Goal: Task Accomplishment & Management: Use online tool/utility

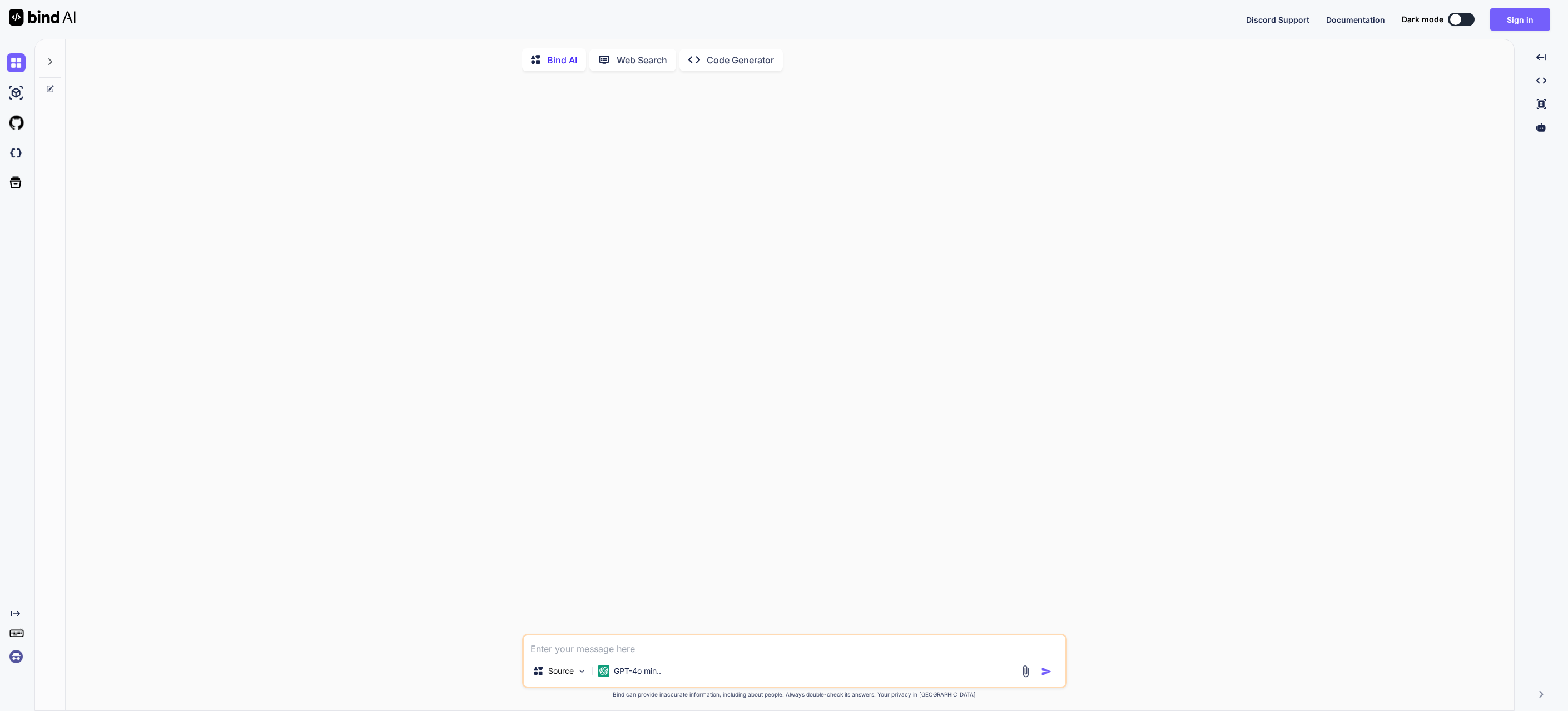
type textarea "x"
click at [1516, 21] on button "Sign in" at bounding box center [1520, 20] width 60 height 23
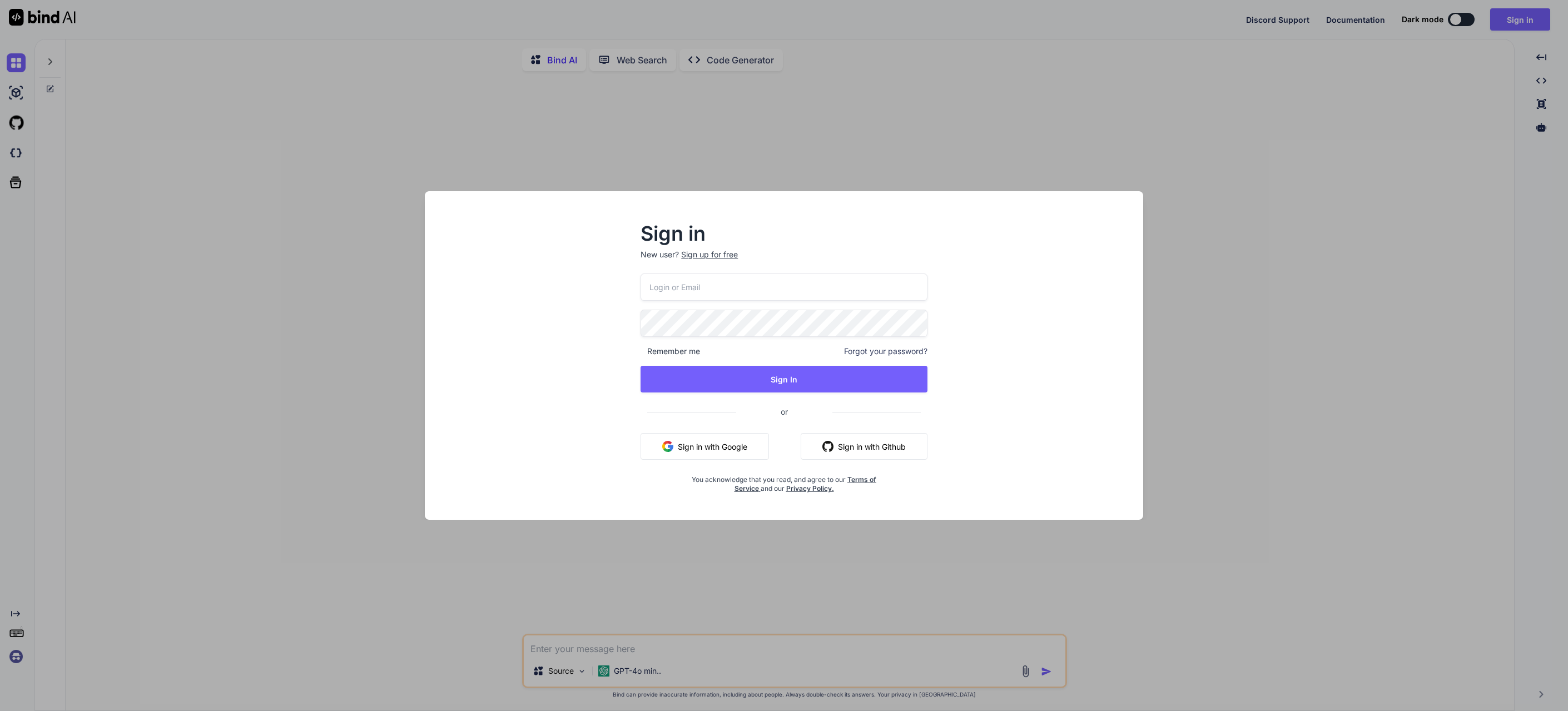
type input "[EMAIL_ADDRESS][DOMAIN_NAME]"
click at [676, 448] on button "Sign in with Google" at bounding box center [704, 446] width 128 height 27
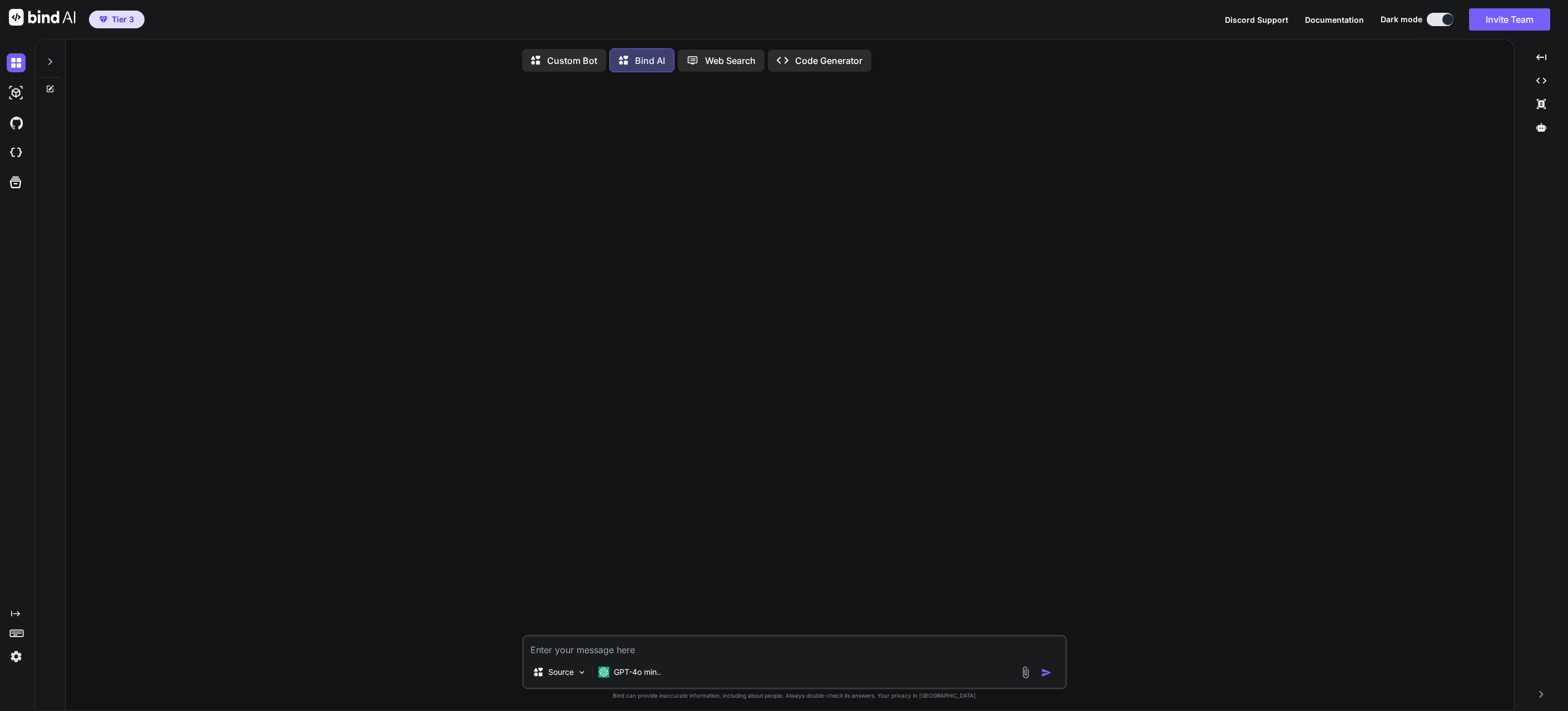
click at [1198, 222] on div "Source GPT-4o min.. Created with Bind Always check its answers. Privacy in Bind…" at bounding box center [794, 396] width 1440 height 632
click at [9, 658] on img at bounding box center [17, 657] width 19 height 19
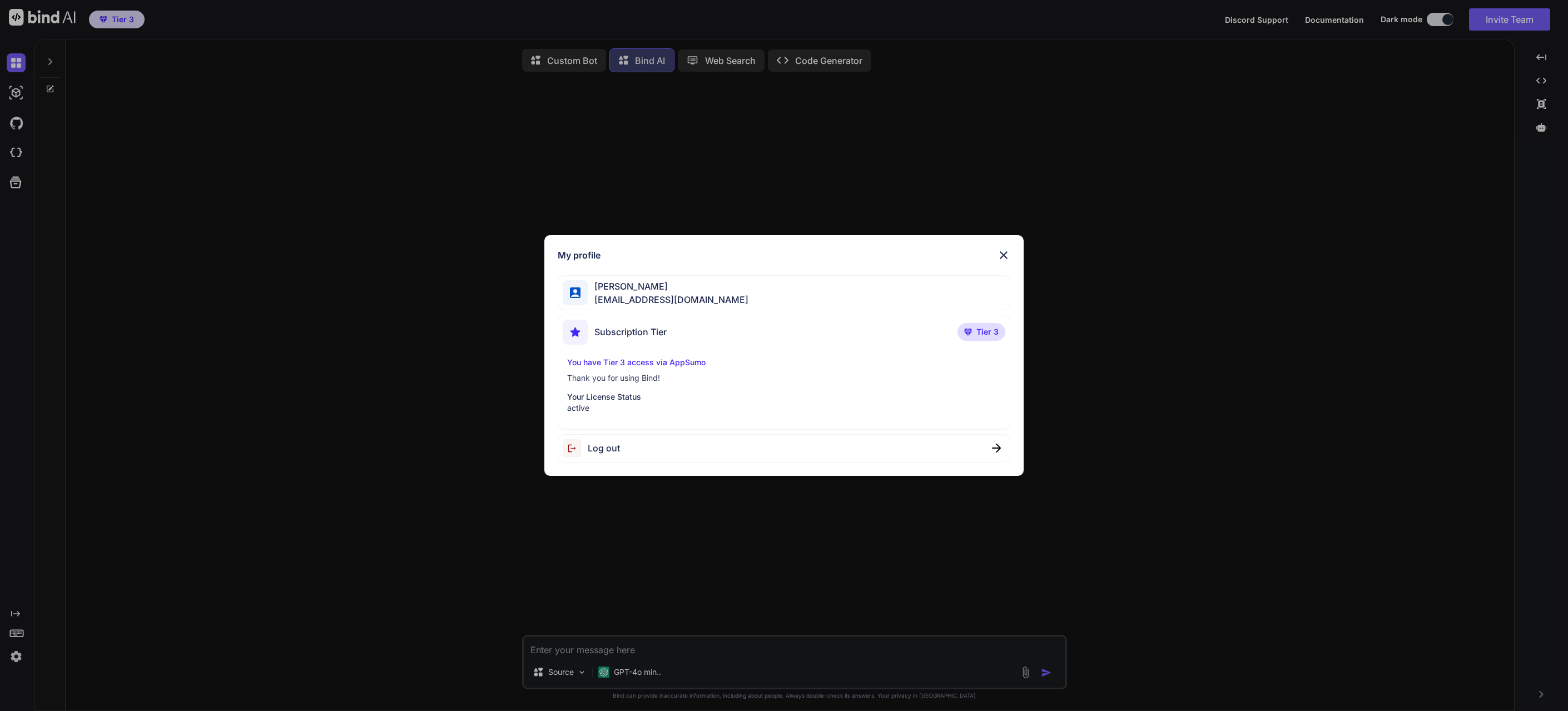
click at [1007, 258] on img at bounding box center [1003, 254] width 13 height 13
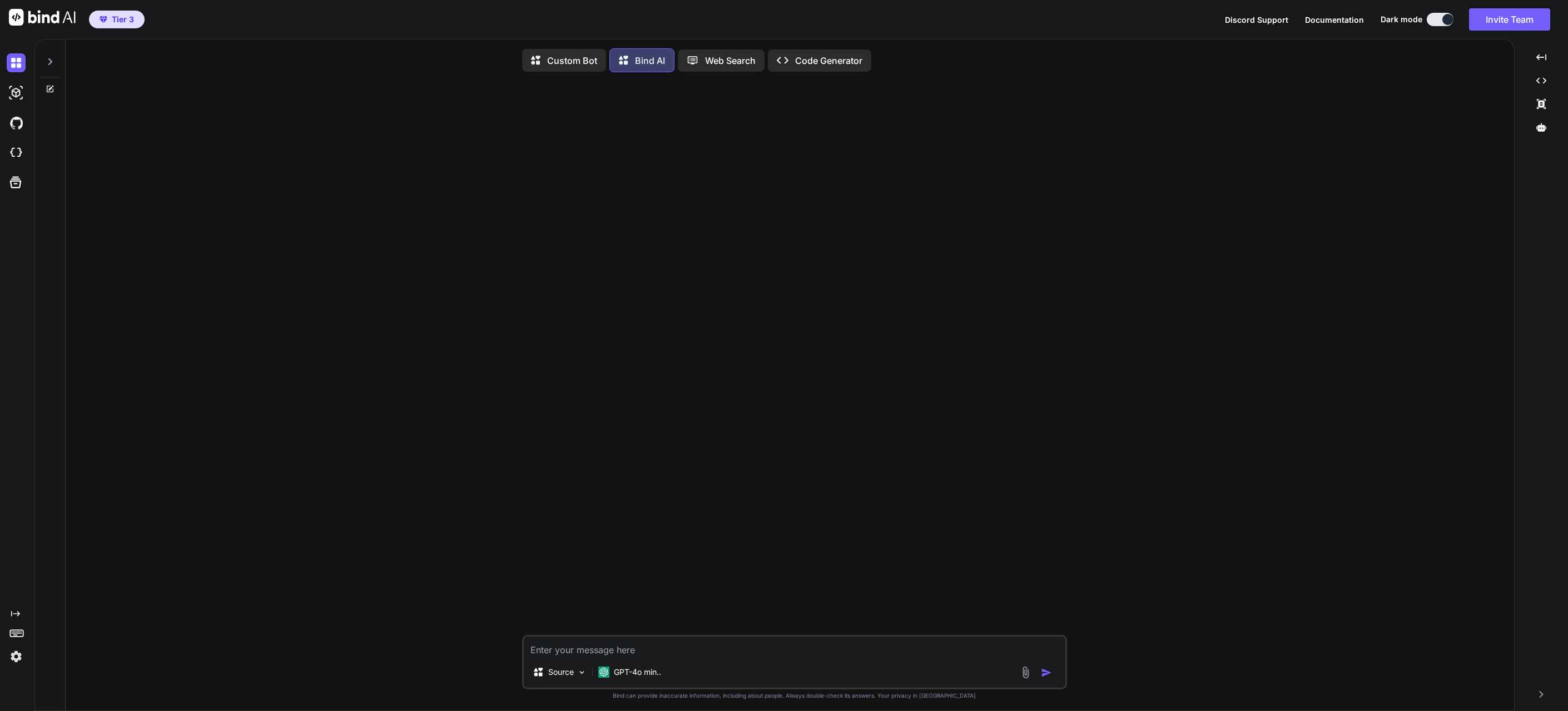
click at [48, 62] on icon at bounding box center [50, 62] width 9 height 9
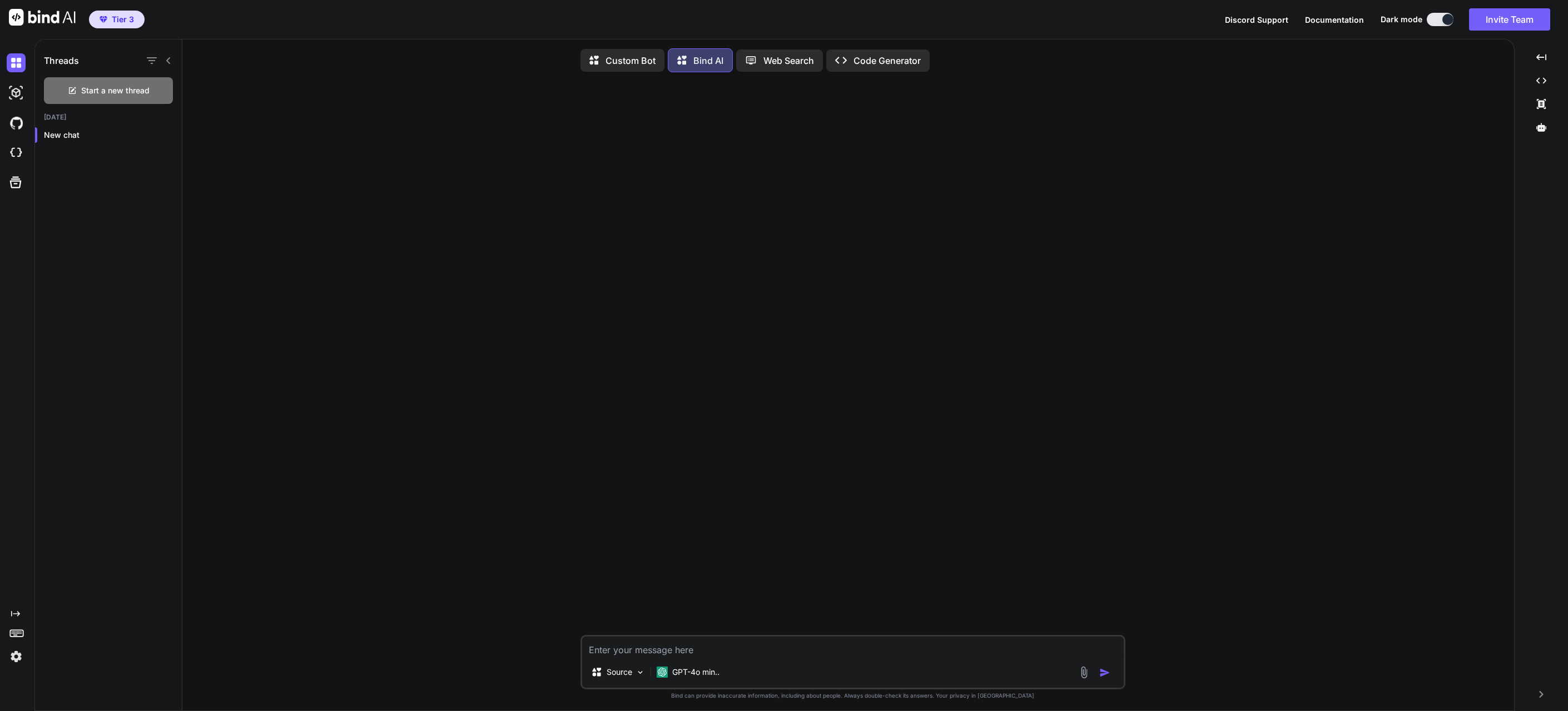
click at [91, 206] on div "Threads Start a new thread [DATE] New chat" at bounding box center [108, 376] width 147 height 674
click at [19, 98] on img at bounding box center [17, 93] width 19 height 19
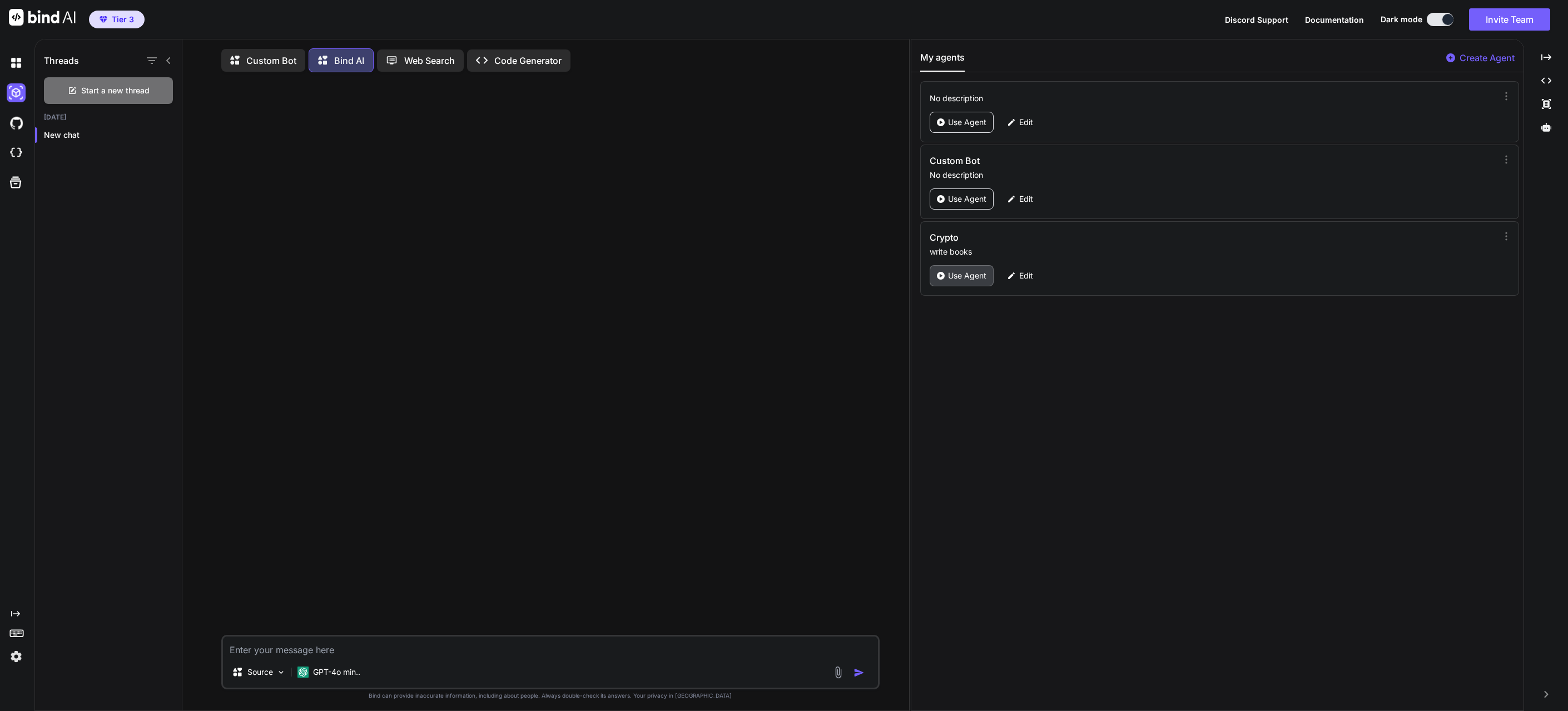
click at [962, 281] on p "Use Agent" at bounding box center [967, 275] width 38 height 11
click at [956, 277] on p "Use Agent" at bounding box center [967, 275] width 38 height 11
click at [1033, 277] on p "Edit" at bounding box center [1027, 275] width 14 height 11
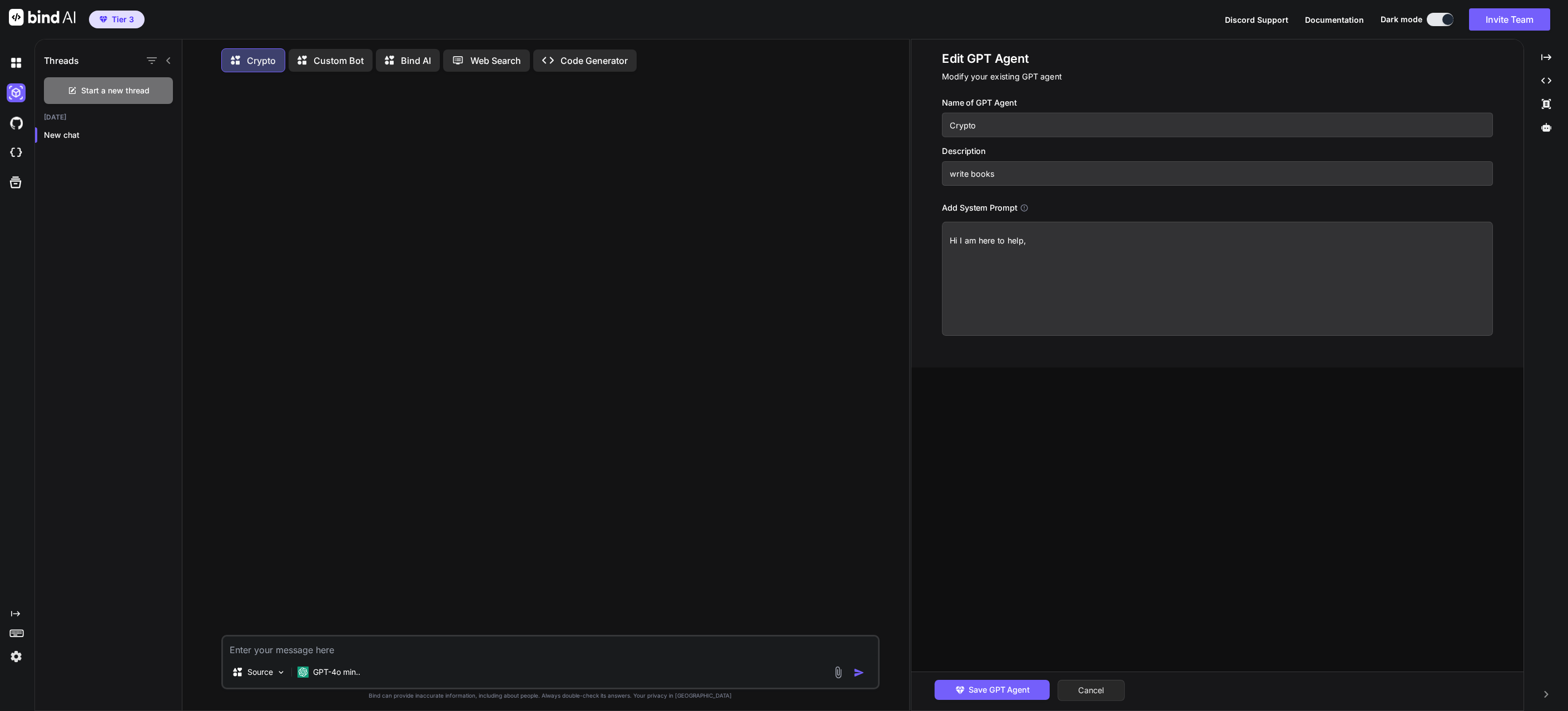
click at [1083, 688] on button "Cancel" at bounding box center [1091, 690] width 67 height 21
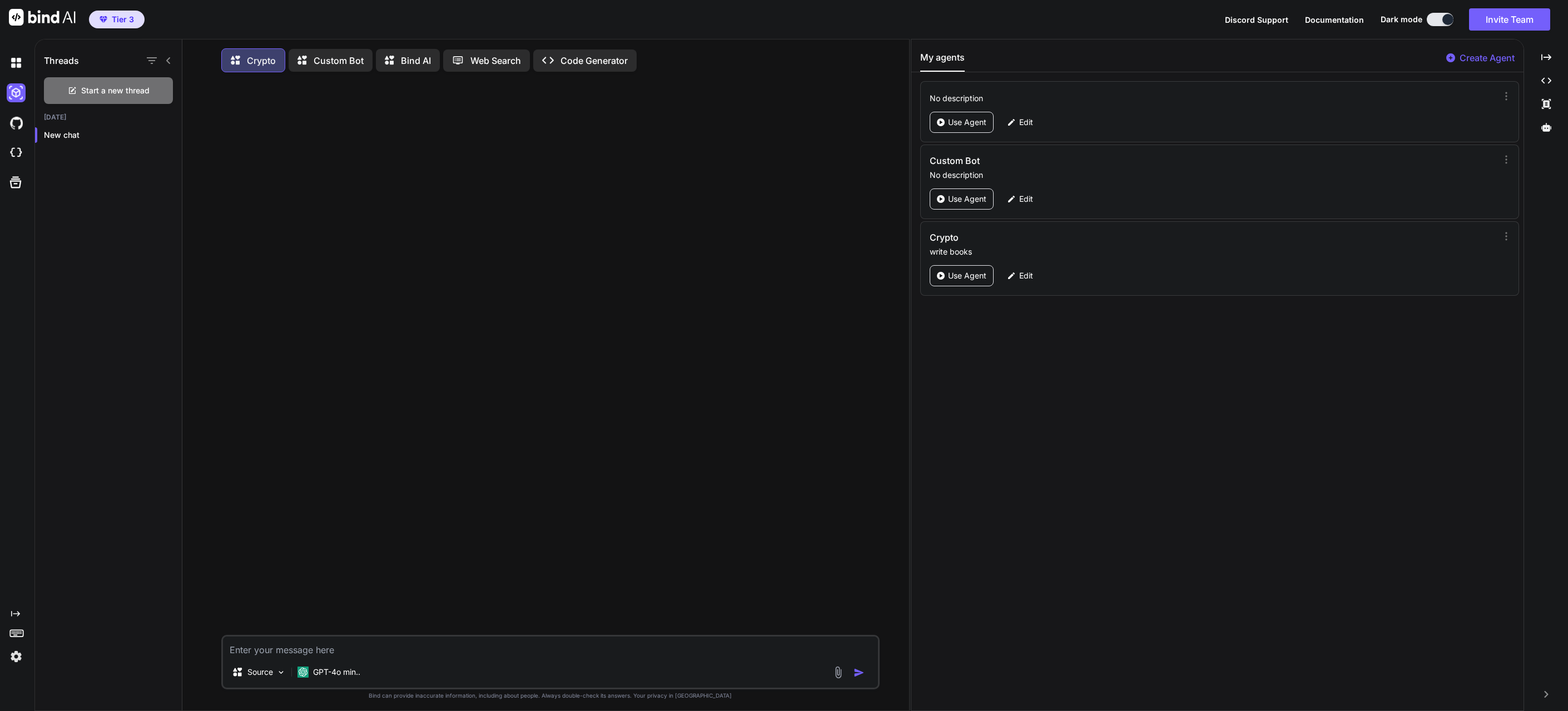
click at [536, 255] on div at bounding box center [551, 357] width 656 height 553
click at [17, 152] on img at bounding box center [17, 153] width 19 height 19
click at [289, 239] on div at bounding box center [551, 357] width 656 height 553
click at [12, 660] on img at bounding box center [17, 657] width 19 height 19
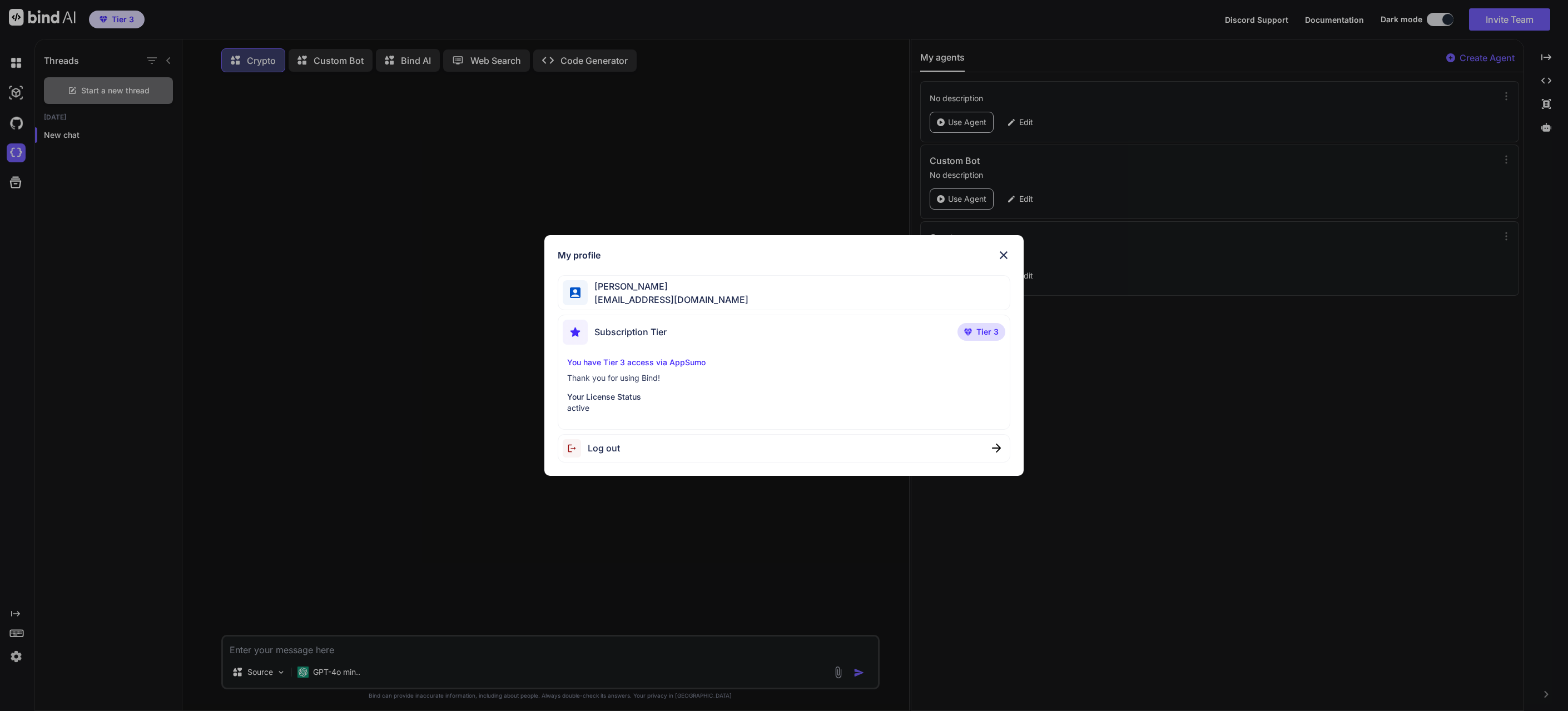
click at [1003, 258] on img at bounding box center [1003, 254] width 13 height 13
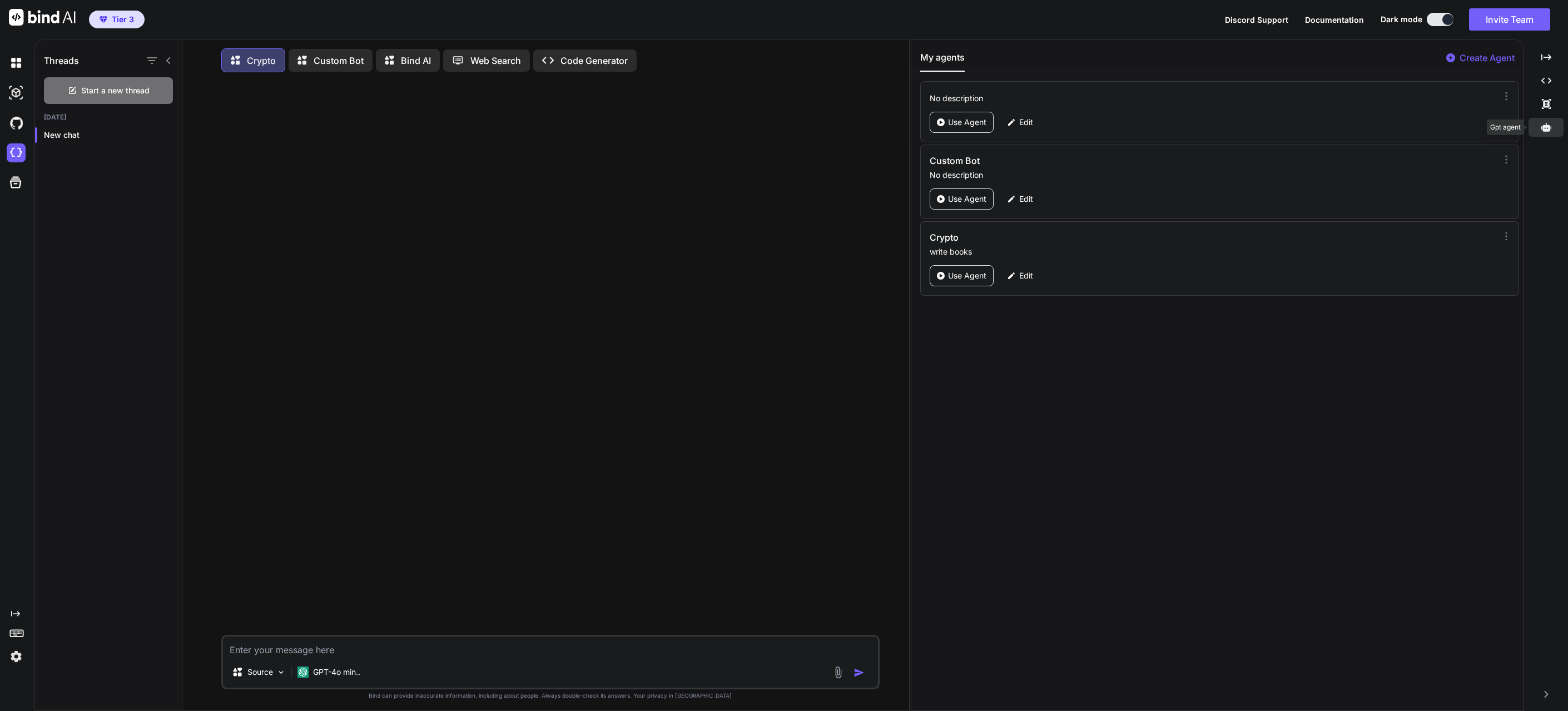
click at [1538, 128] on div at bounding box center [1546, 127] width 35 height 19
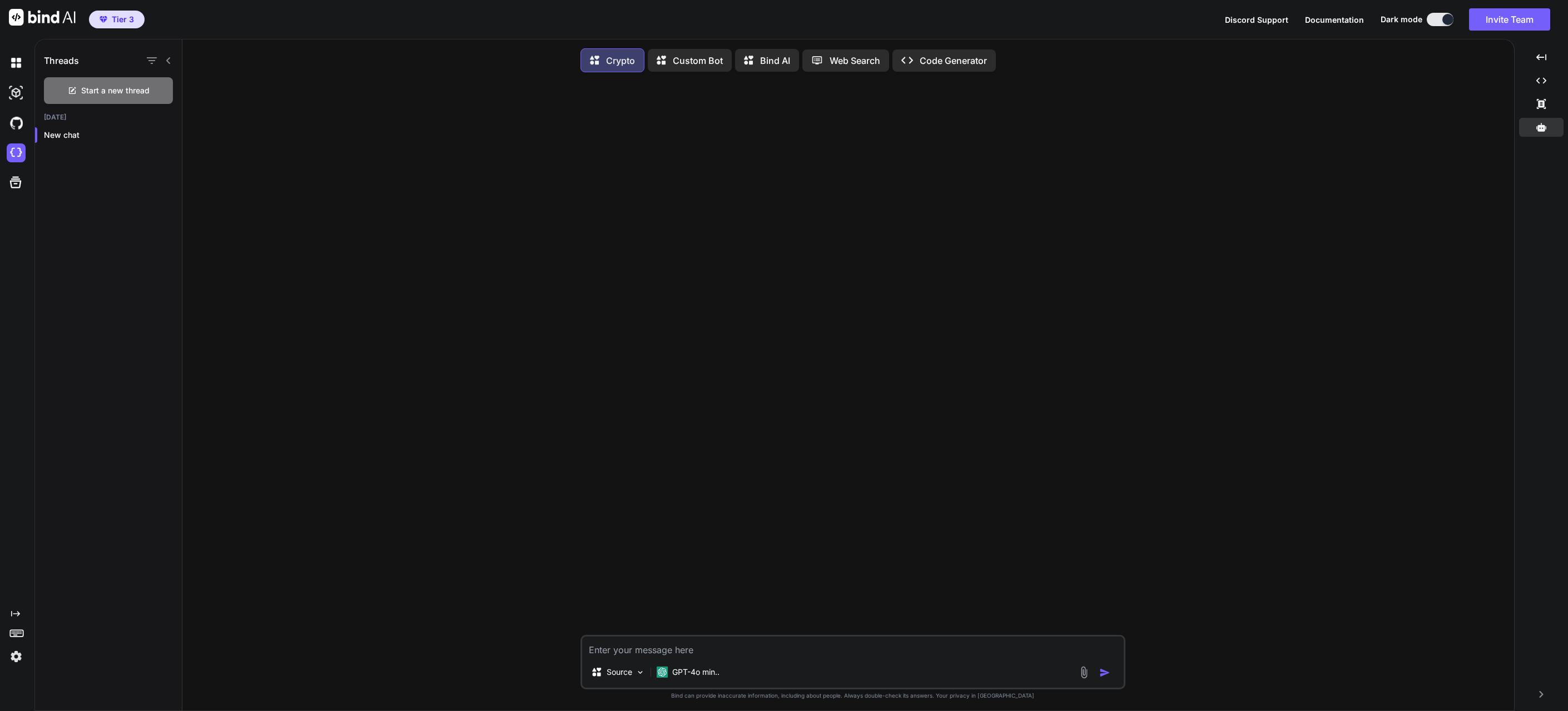
click at [703, 58] on p "Custom Bot" at bounding box center [697, 60] width 50 height 13
click at [932, 56] on p "Code Generator" at bounding box center [953, 60] width 67 height 13
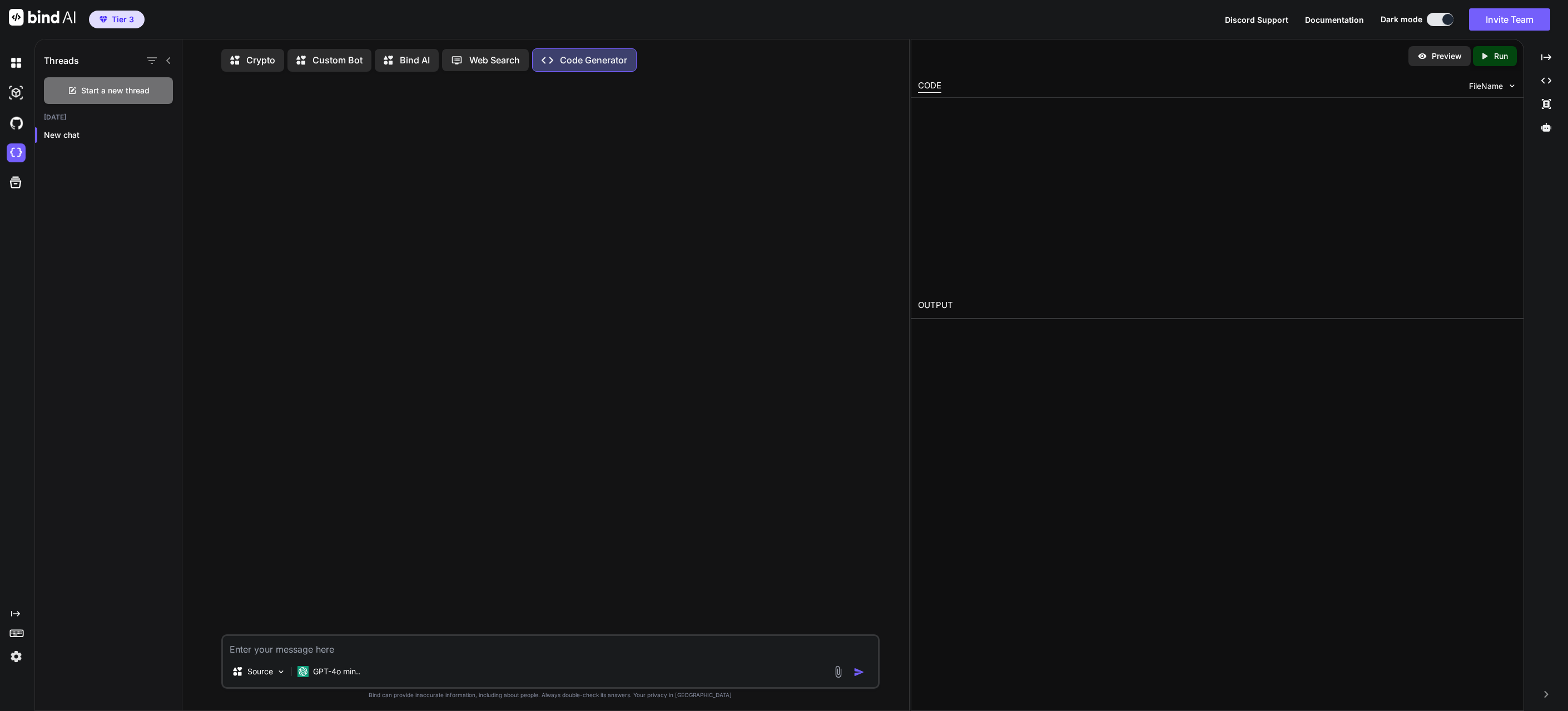
type textarea "x"
click at [444, 179] on div at bounding box center [551, 357] width 656 height 553
click at [1047, 427] on div "Preview Created with Pixso. Run CODE FileName 1 OUTPUT" at bounding box center [1218, 375] width 614 height 672
click at [1046, 115] on div at bounding box center [1232, 195] width 572 height 181
type textarea "x"
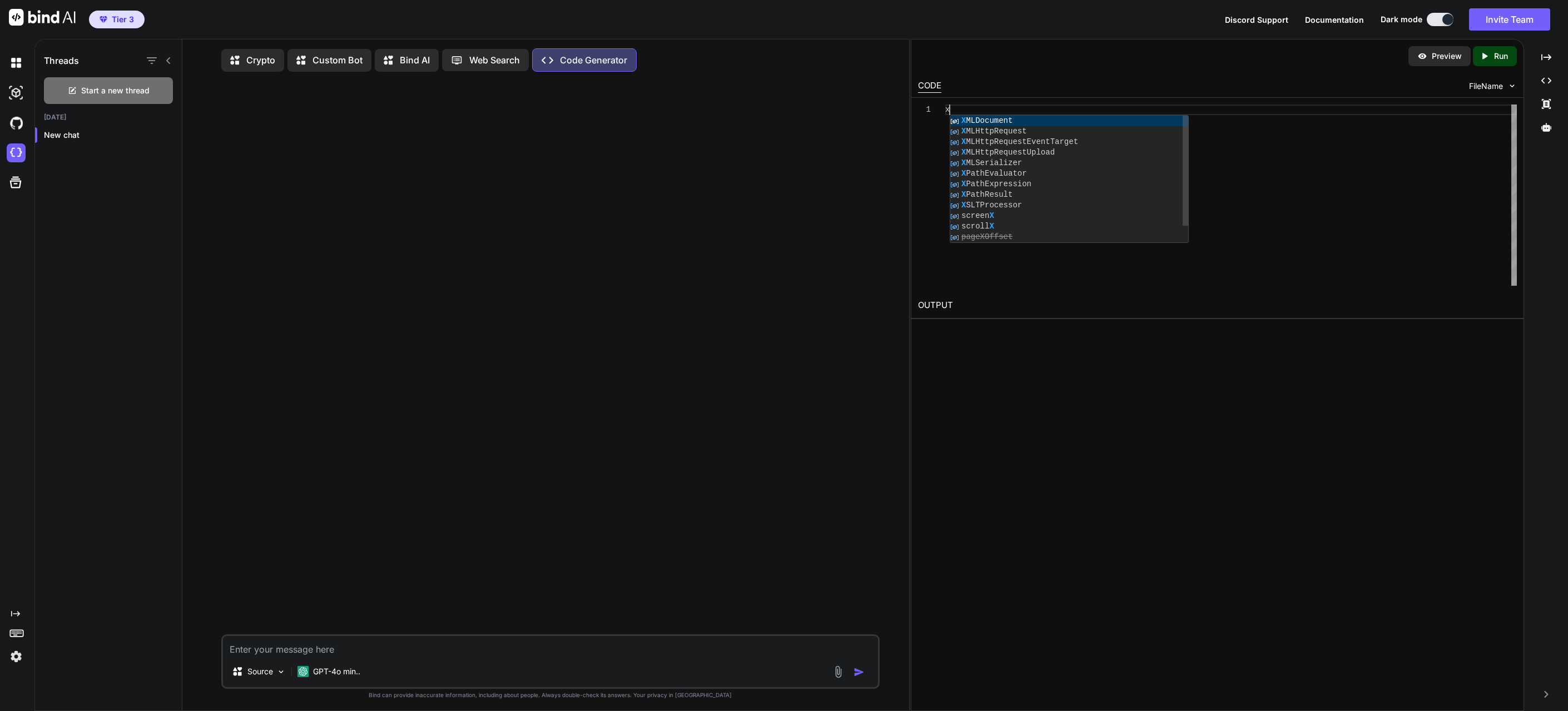
scroll to position [1, 0]
type textarea "x"
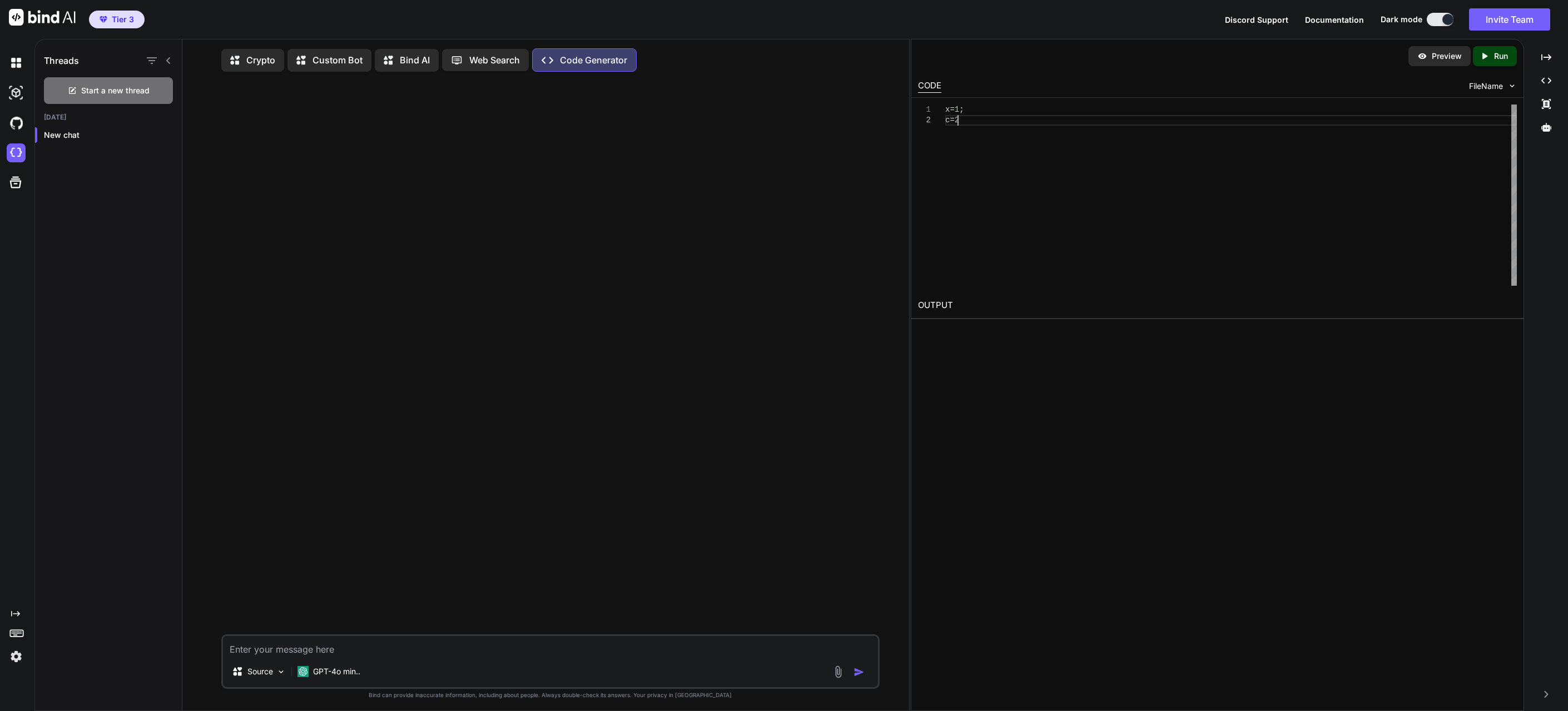
scroll to position [22, 0]
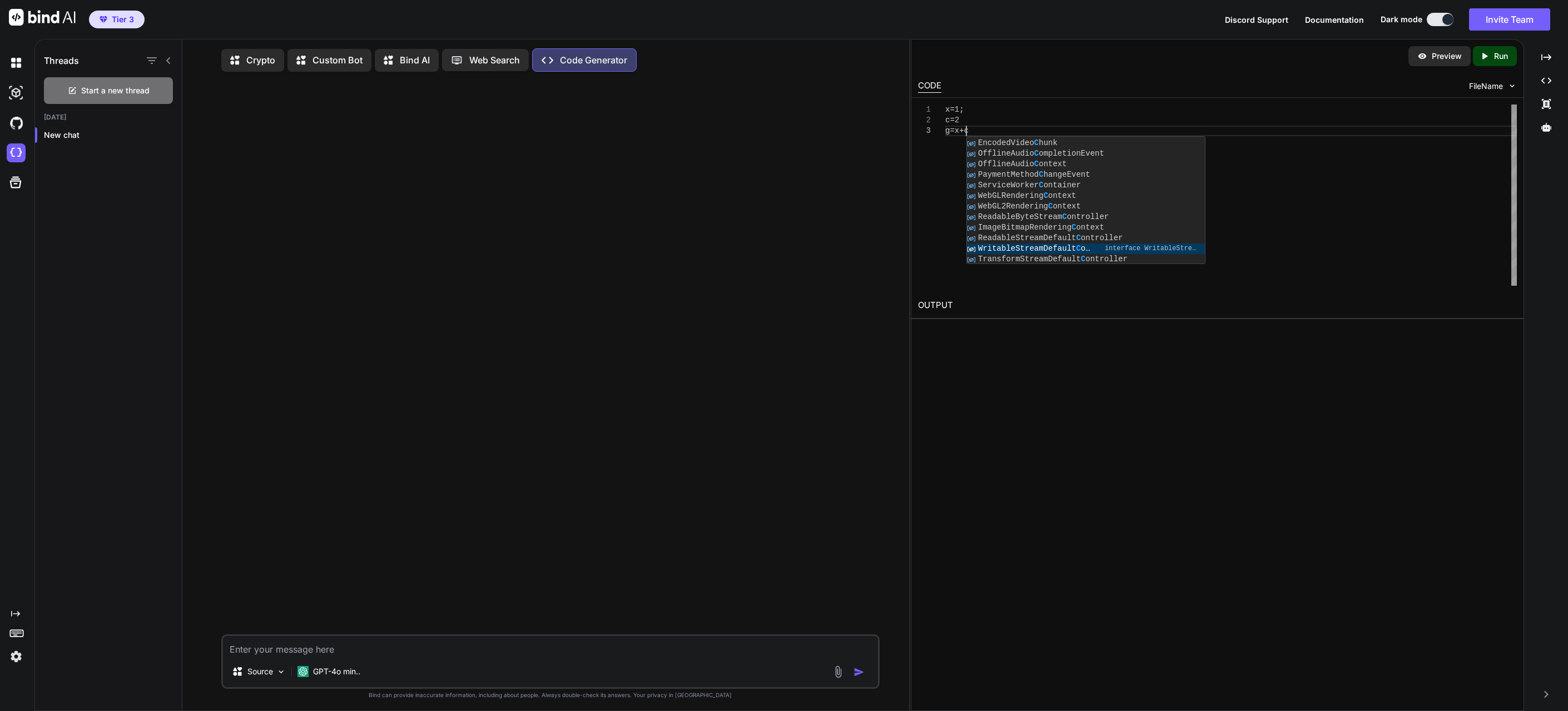
click at [1015, 109] on div "x = 1 ; c = 2 g = x + c" at bounding box center [1232, 195] width 572 height 181
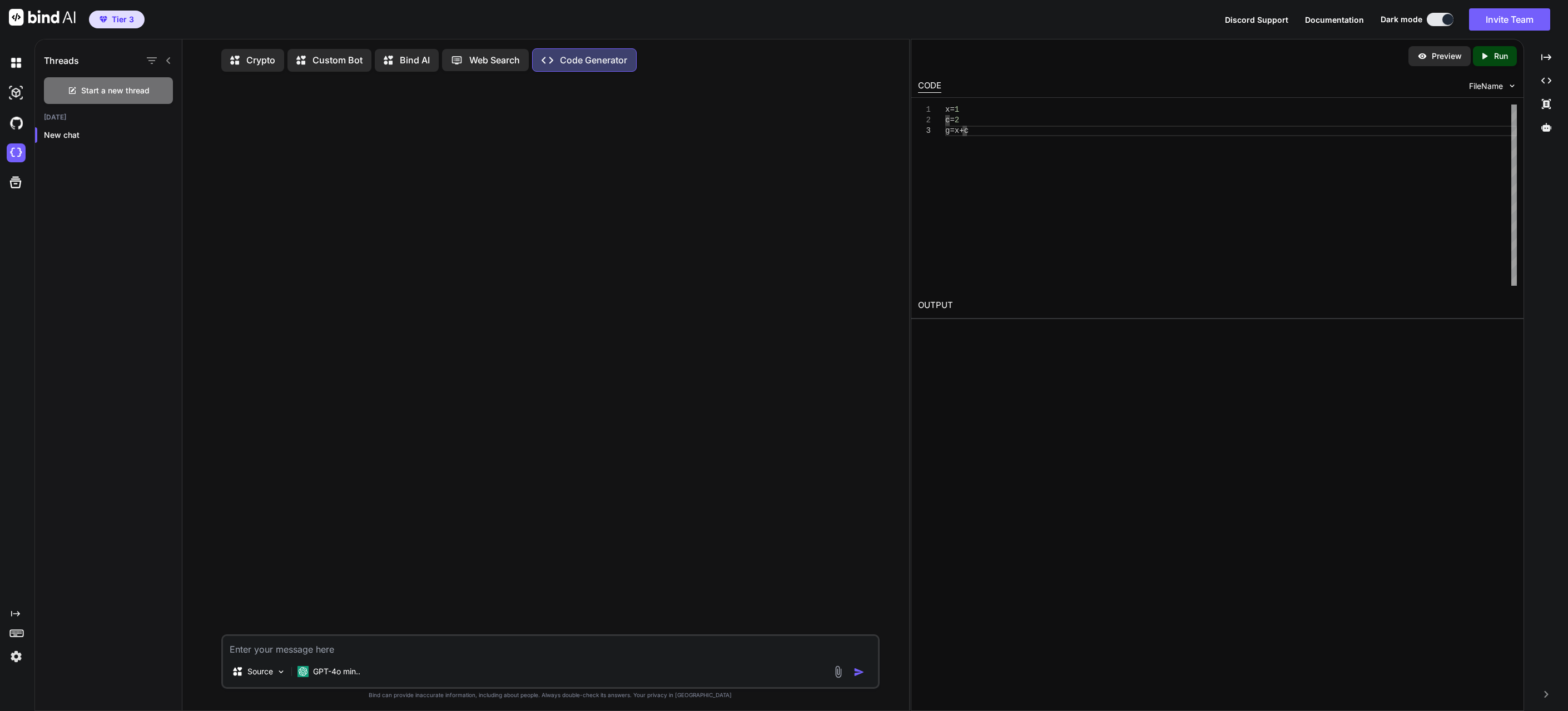
scroll to position [32, 0]
click at [1496, 56] on p "Run" at bounding box center [1501, 56] width 14 height 11
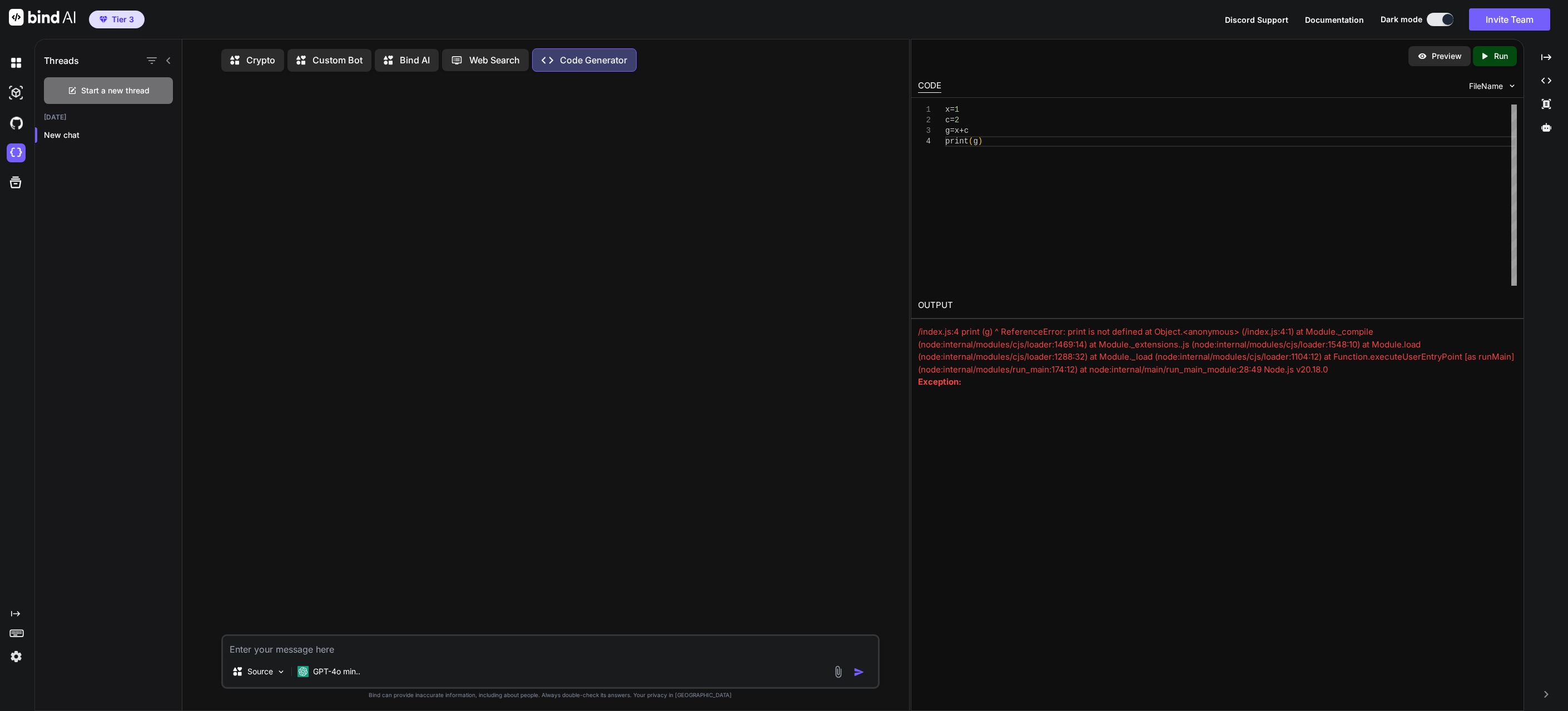
click at [964, 113] on div "x = 1 c = 2 g = x + c print ( g )" at bounding box center [1232, 195] width 572 height 181
click at [967, 122] on div "x = 1 c = 2 g = x + c print ( g )" at bounding box center [1232, 195] width 572 height 181
click at [981, 132] on div "x = 1 c = 2 g = x + c print ( g )" at bounding box center [1232, 195] width 572 height 181
click at [987, 112] on div "x = 1 c = 2 g = x + c print ( g )" at bounding box center [1232, 195] width 572 height 181
click at [974, 120] on div "x = 1 ; c = 2 g = x + c print ( g )" at bounding box center [1232, 195] width 572 height 181
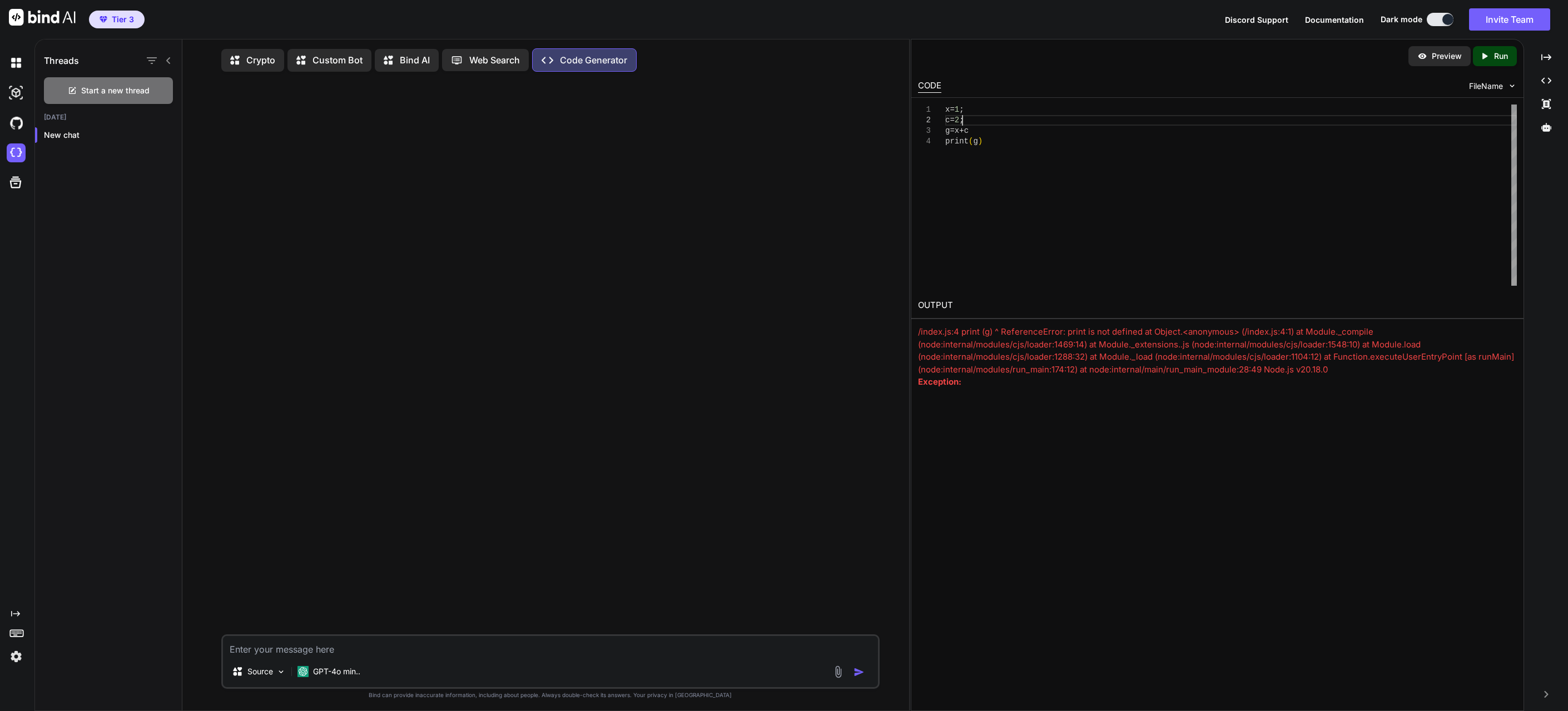
click at [978, 129] on div "x = 1 ; c = 2 ; g = x + c print ( g )" at bounding box center [1232, 195] width 572 height 181
click at [1001, 142] on div "x = 1 ; c = 2 ; g = x + c ; print ( g )" at bounding box center [1232, 195] width 572 height 181
click at [1490, 51] on icon "Created with Pixso." at bounding box center [1487, 56] width 15 height 10
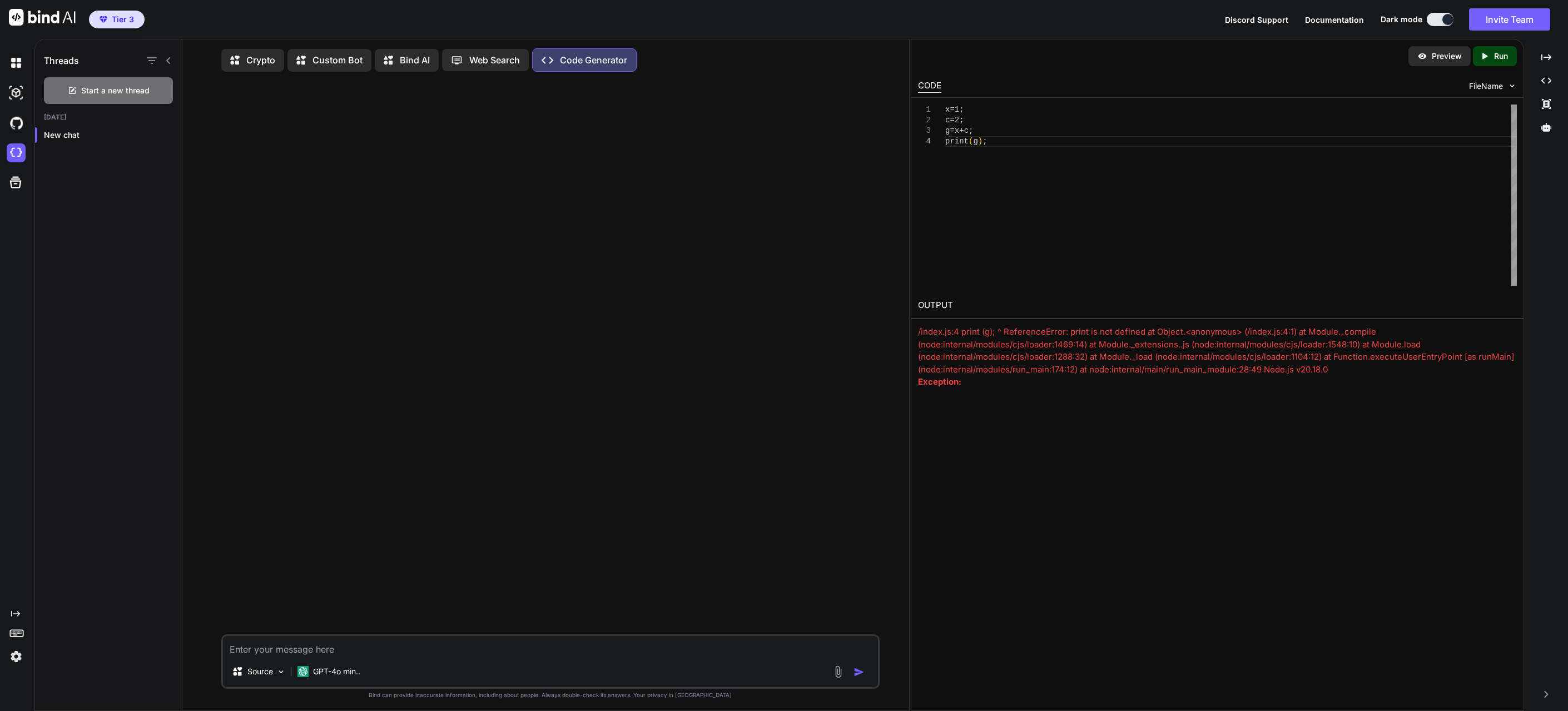
click at [1017, 145] on div "x = 1 ; c = 2 ; g = x + c ; print ( g ) ;" at bounding box center [1232, 195] width 572 height 181
click at [992, 132] on div "x = 1 ; c = 2 ; g = x + c ; print ( g )" at bounding box center [1232, 195] width 572 height 181
click at [974, 120] on div "x = 1 ; c = 2 ; g = x + c print ( g )" at bounding box center [1232, 195] width 572 height 181
click at [973, 113] on div "x = 1 ; c = 2 g = x + c print ( g )" at bounding box center [1232, 195] width 572 height 181
click at [984, 145] on div "x = 1 c = 2 g = x + c print ( g )" at bounding box center [1232, 195] width 572 height 181
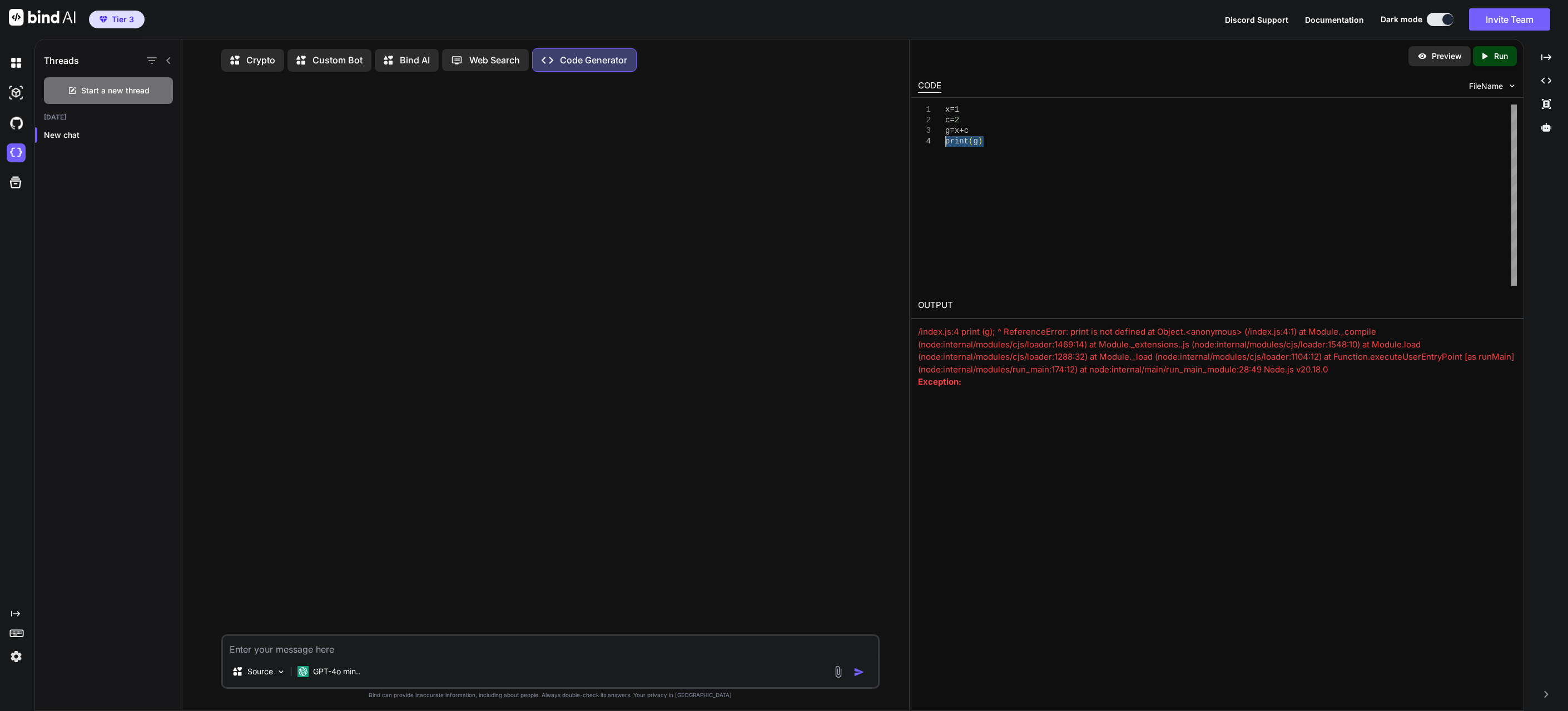
drag, startPoint x: 990, startPoint y: 141, endPoint x: 943, endPoint y: 146, distance: 47.3
click at [946, 146] on div "x = 1 c = 2 g = x + c print ( g )" at bounding box center [1232, 195] width 572 height 181
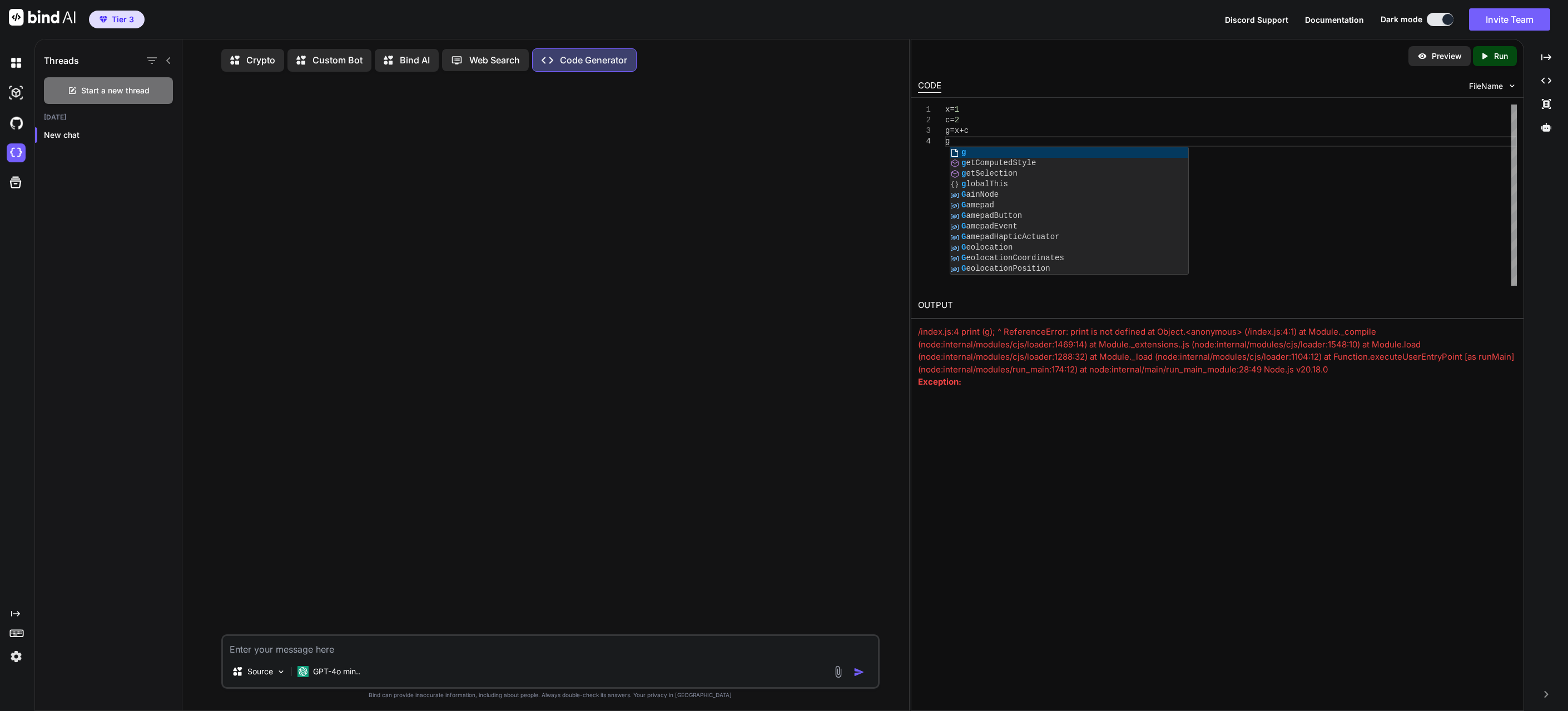
click at [1490, 64] on div "Created with Pixso. Run" at bounding box center [1495, 56] width 44 height 20
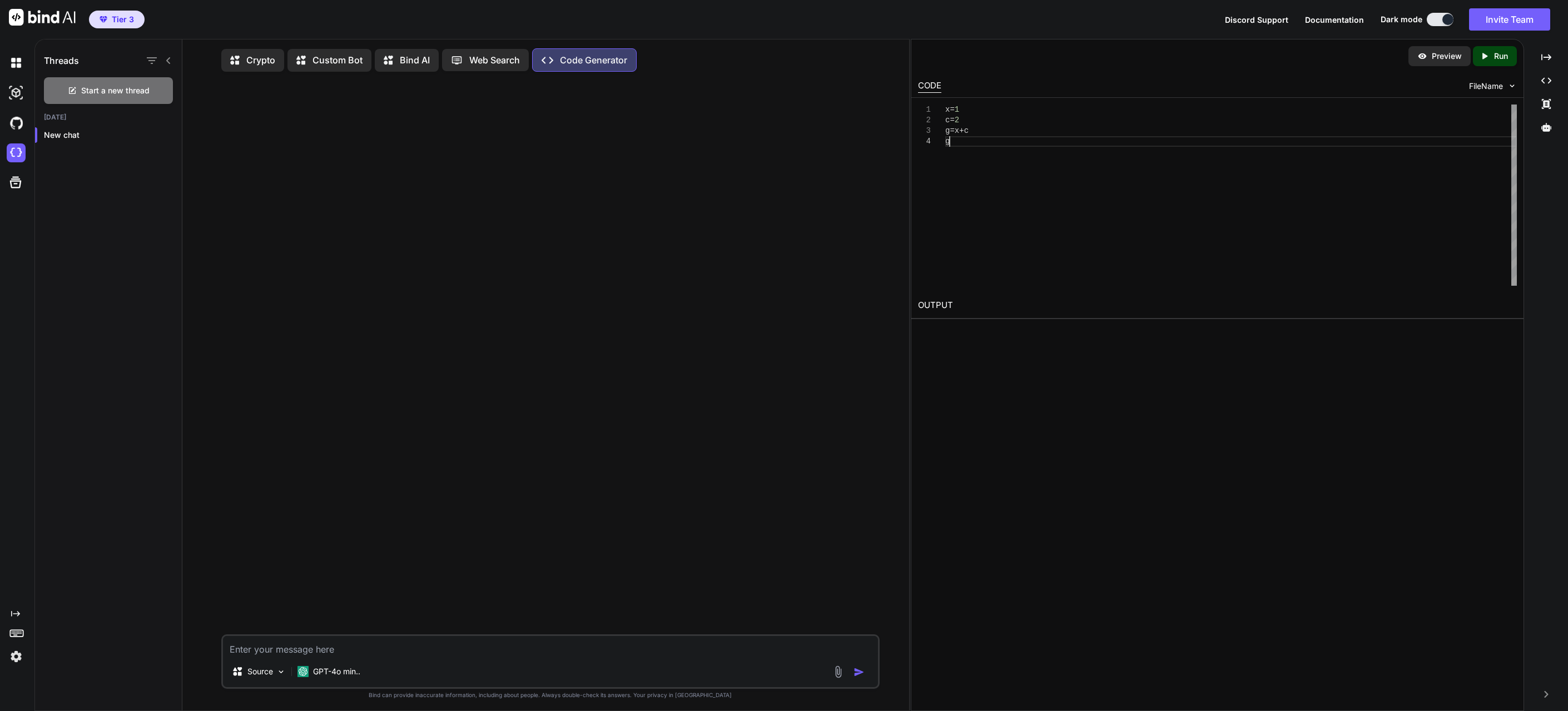
click at [950, 144] on div "x = 1 c = 2 g = x + c g" at bounding box center [1232, 195] width 572 height 181
click at [971, 143] on div "x = 1 c = 2 g = x + c g" at bounding box center [1232, 195] width 572 height 181
click at [976, 142] on div "x = 1 c = 2 g = x + c print ( g )" at bounding box center [1232, 195] width 572 height 181
click at [971, 141] on div "x = 1 c = 2 g = x + c print ( g )" at bounding box center [1232, 195] width 572 height 181
click at [1508, 58] on p "Run" at bounding box center [1501, 56] width 14 height 11
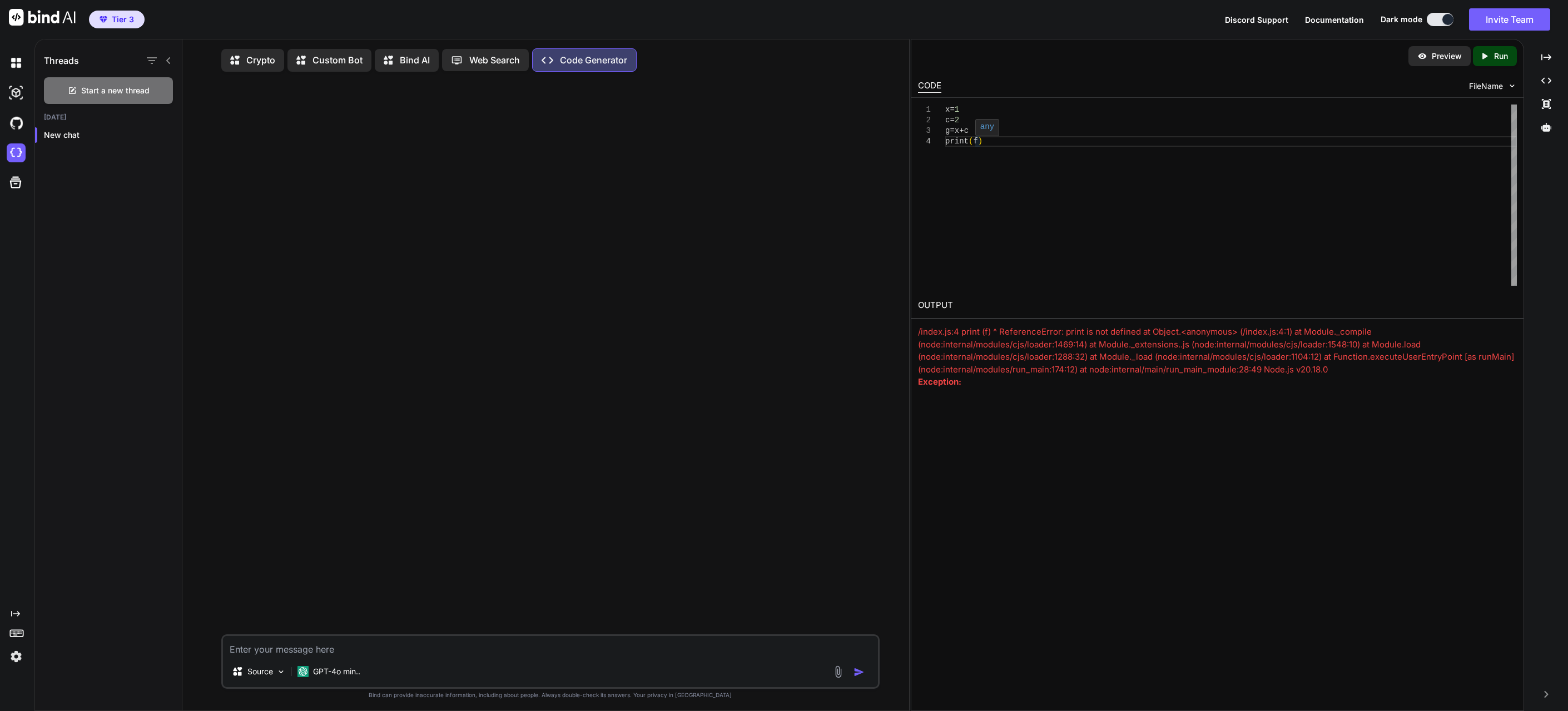
click at [978, 142] on div "x = 1 c = 2 g = x + c print ( f )" at bounding box center [1232, 195] width 572 height 181
click at [975, 141] on div "x = 1 c = 2 g = x + c print ( f ')" at bounding box center [1232, 195] width 572 height 181
click at [1507, 55] on p "Run" at bounding box center [1501, 56] width 14 height 11
drag, startPoint x: 973, startPoint y: 138, endPoint x: 983, endPoint y: 104, distance: 35.4
click at [946, 105] on div "x = 1 c = 2 g = x + c print ( 'f' )" at bounding box center [1232, 195] width 572 height 181
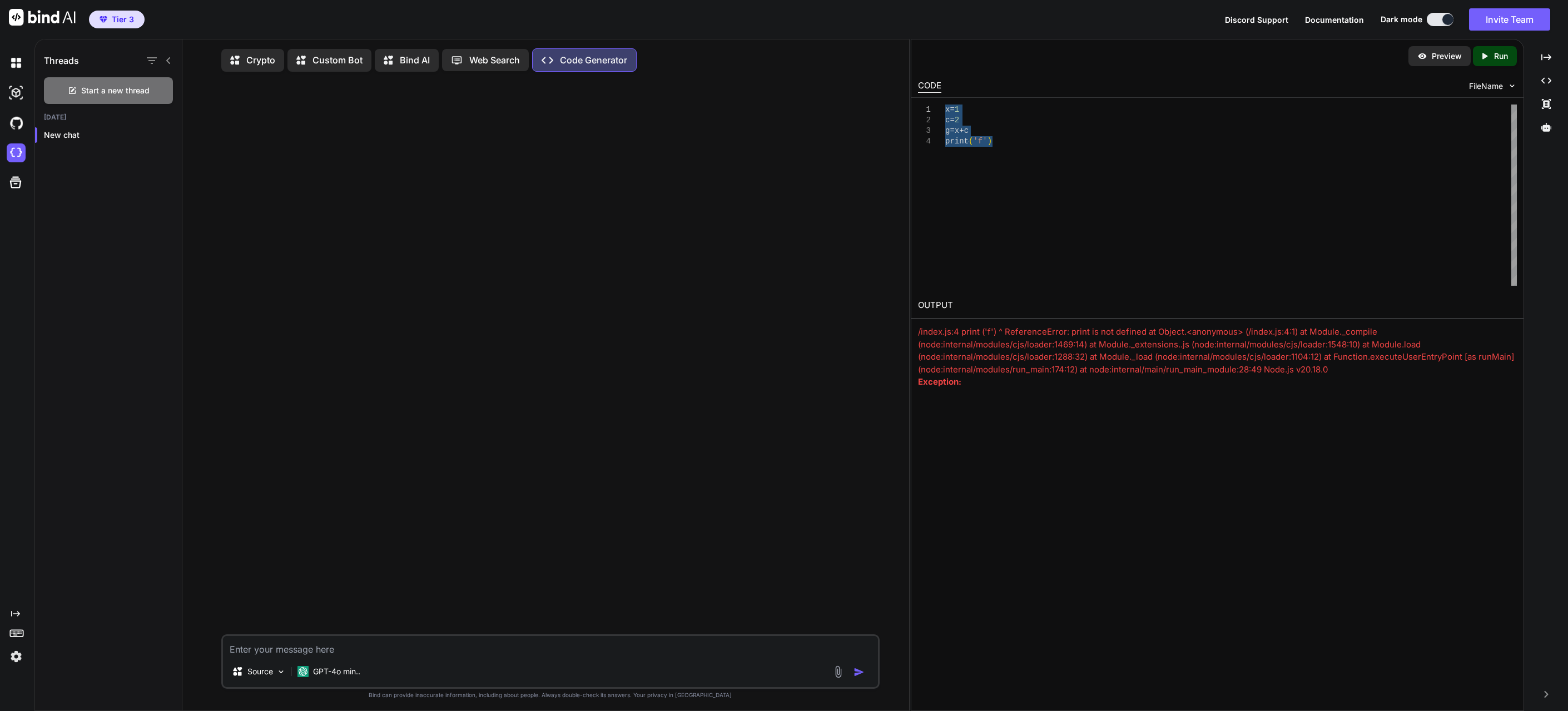
click at [1482, 61] on div "Created with Pixso. Run" at bounding box center [1495, 56] width 44 height 20
click at [1010, 159] on div "x = 1 c = 2 g = x + c print ( 'f' )" at bounding box center [1232, 195] width 572 height 181
drag, startPoint x: 976, startPoint y: 139, endPoint x: 988, endPoint y: 140, distance: 12.0
click at [988, 140] on div "x = 1 c = 2 g = x + c print ( 'f' )" at bounding box center [1232, 195] width 572 height 181
drag, startPoint x: 968, startPoint y: 135, endPoint x: 929, endPoint y: 98, distance: 53.8
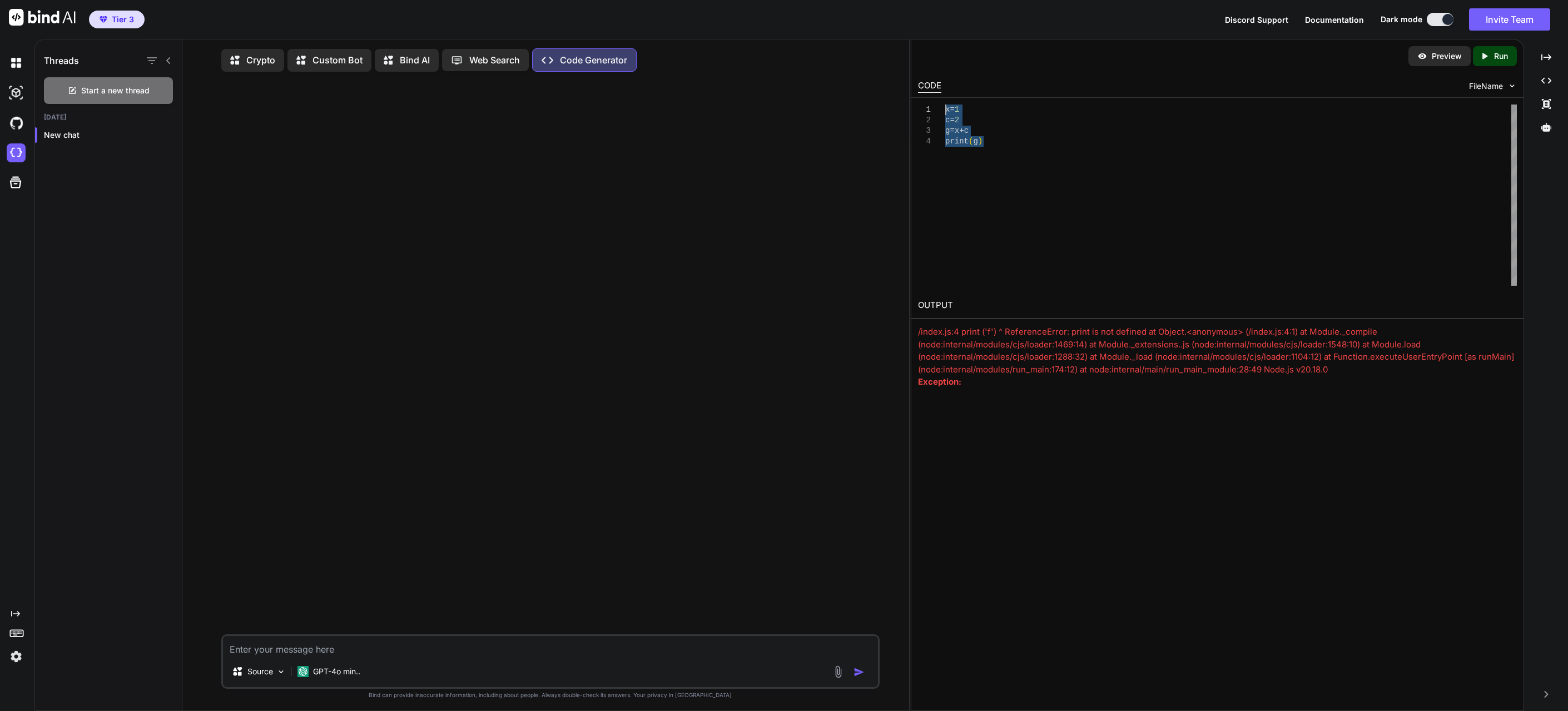
click at [946, 105] on div "x = 1 c = 2 g = x + c print ( g )" at bounding box center [1232, 195] width 572 height 181
type textarea "x=1 c=2 g=x+c print (g)"
click at [1487, 53] on icon "Created with Pixso." at bounding box center [1484, 56] width 10 height 10
click at [1009, 132] on div "x = 1 c = 2 g = x + c print ( g )" at bounding box center [1232, 195] width 572 height 181
click at [972, 110] on div "x = 1 c = 2 g = x + c print ( g )" at bounding box center [1232, 195] width 572 height 181
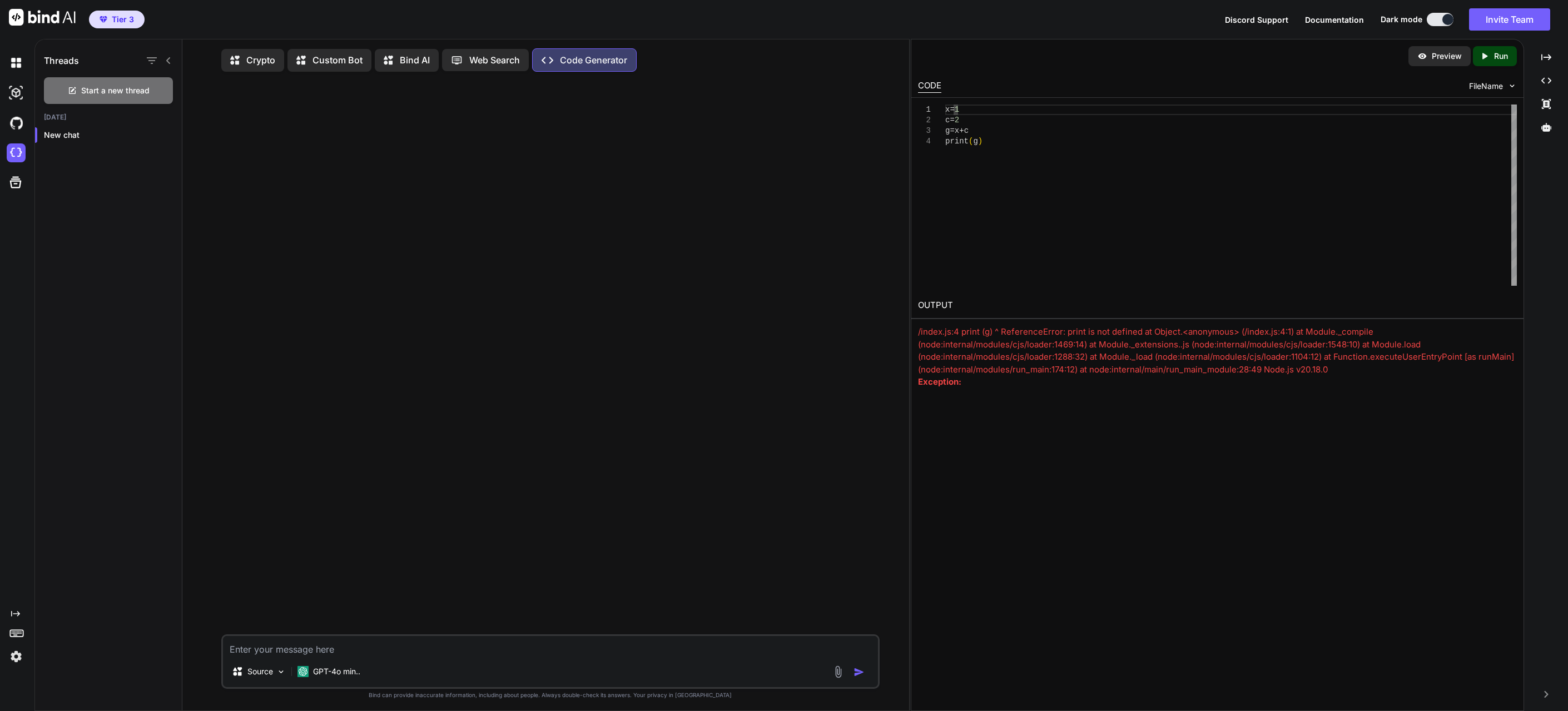
click at [486, 184] on div at bounding box center [551, 357] width 656 height 553
drag, startPoint x: 481, startPoint y: 348, endPoint x: 482, endPoint y: 355, distance: 7.1
click at [482, 355] on div at bounding box center [551, 357] width 656 height 553
click at [985, 146] on div "x = 1 c = 2 g = x + c print ( g )" at bounding box center [1232, 195] width 572 height 181
click at [1008, 113] on div "x = 1 c = 2 g = x + c print ( g )" at bounding box center [1232, 195] width 572 height 181
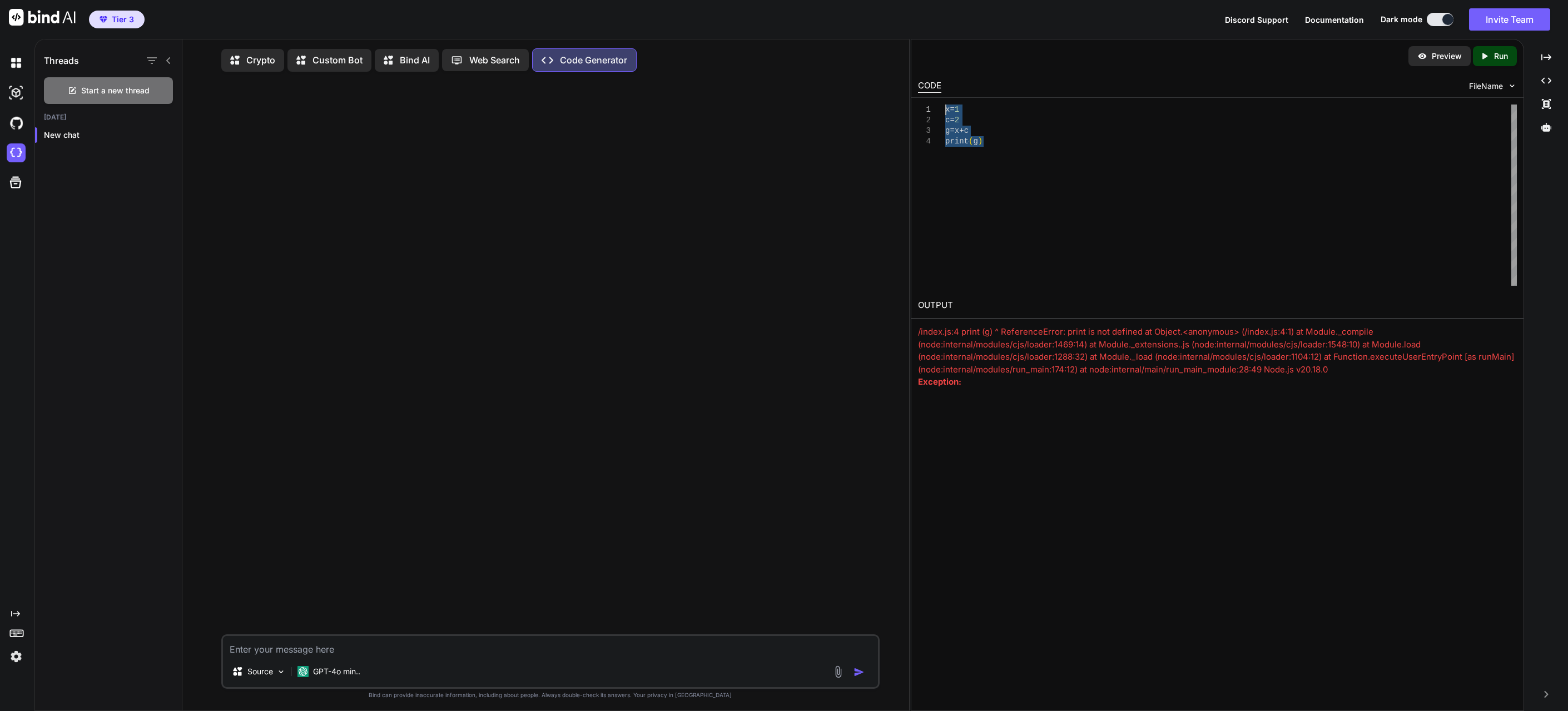
drag, startPoint x: 1001, startPoint y: 140, endPoint x: 915, endPoint y: 101, distance: 94.4
click at [946, 105] on div "x = 1 c = 2 g = x + c print ( g )" at bounding box center [1232, 195] width 572 height 181
click at [333, 662] on div "Source GPT-4o min.." at bounding box center [550, 661] width 658 height 55
click at [336, 653] on textarea at bounding box center [551, 646] width 655 height 20
paste textarea "x=1 c=2 g=x+c print (g)"
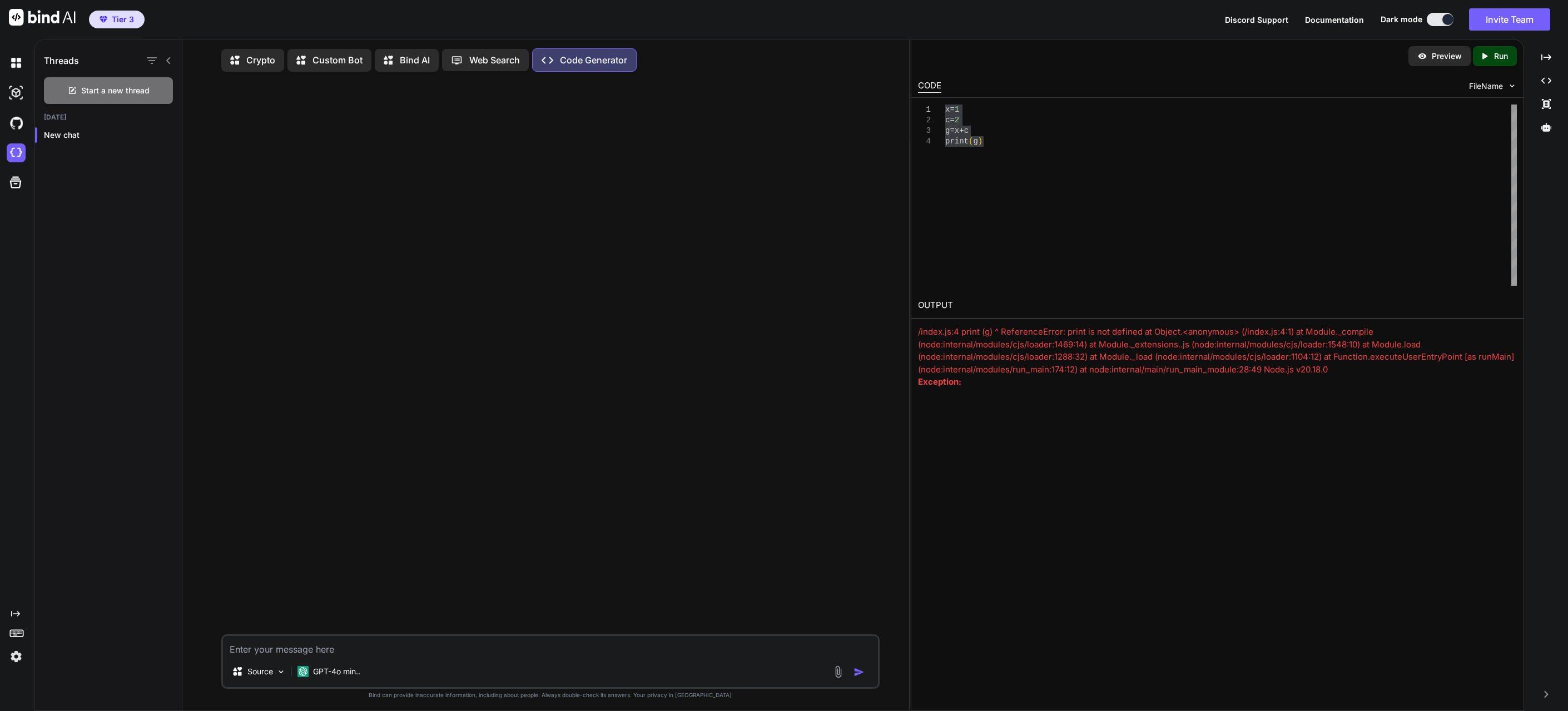
type textarea "x"
type textarea "x=1 c=2 g=x+c print (g)"
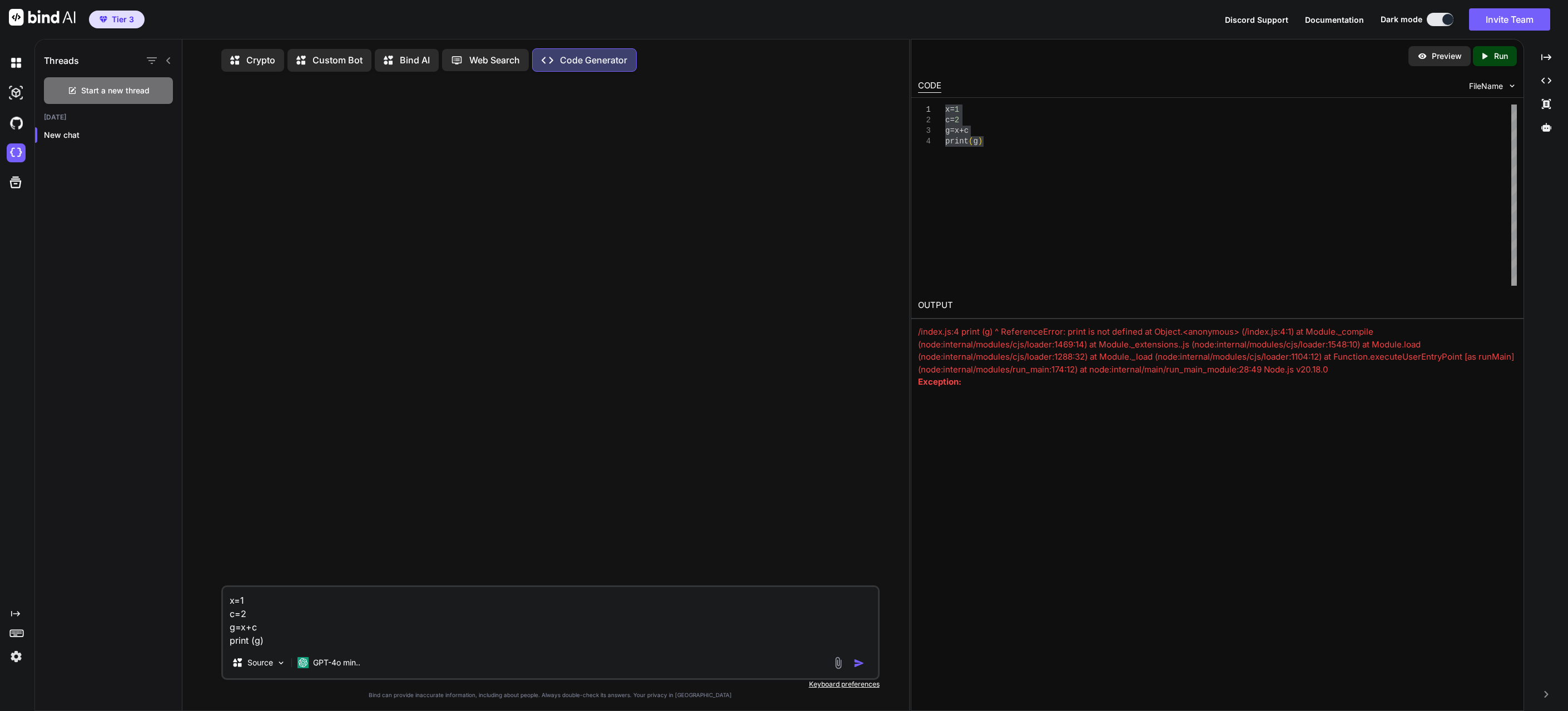
type textarea "x"
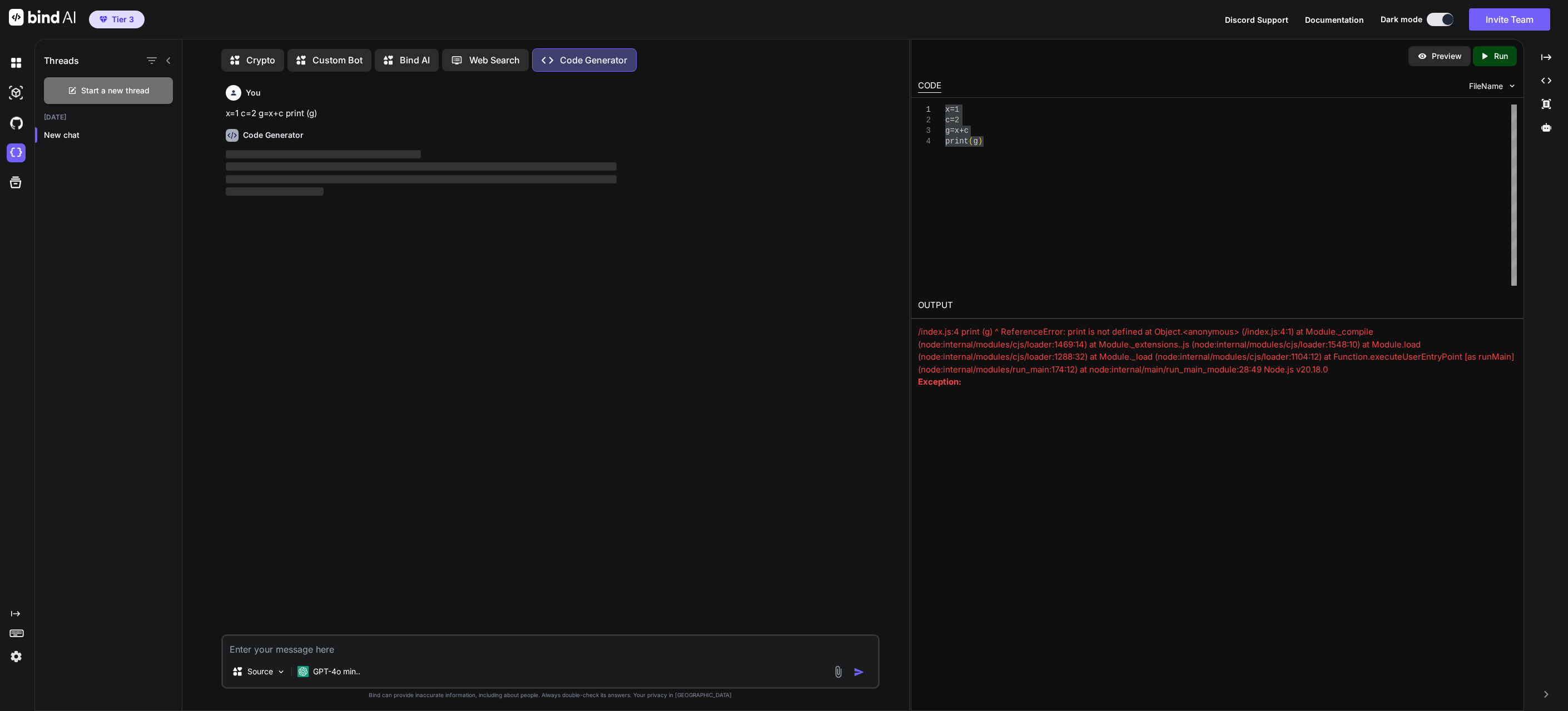
scroll to position [5, 0]
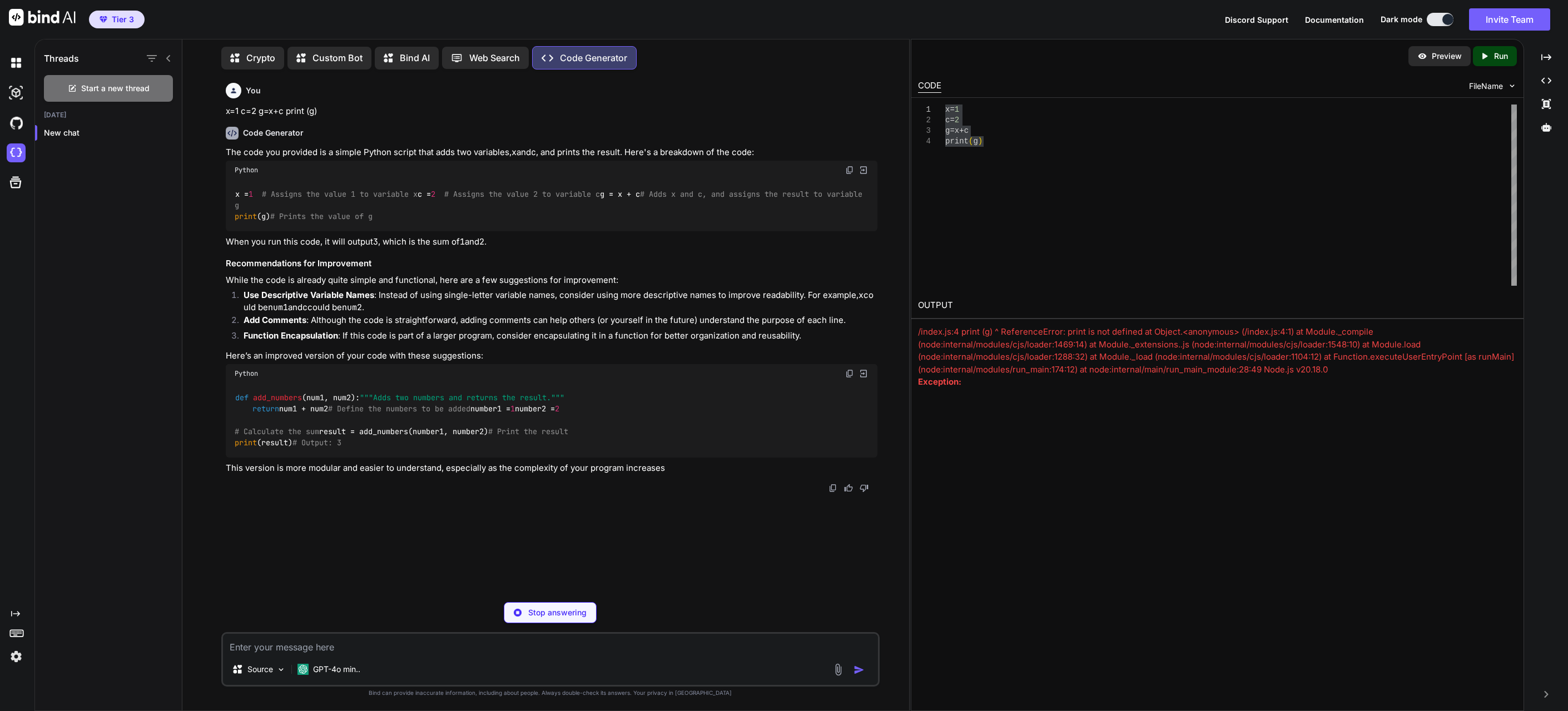
type textarea "x"
type textarea "x = 1 # Assigns the value 1 to variable x c = 2 # Assigns the value 2 to variab…"
click at [848, 167] on img at bounding box center [850, 170] width 9 height 9
click at [1505, 55] on p "Run" at bounding box center [1501, 56] width 14 height 11
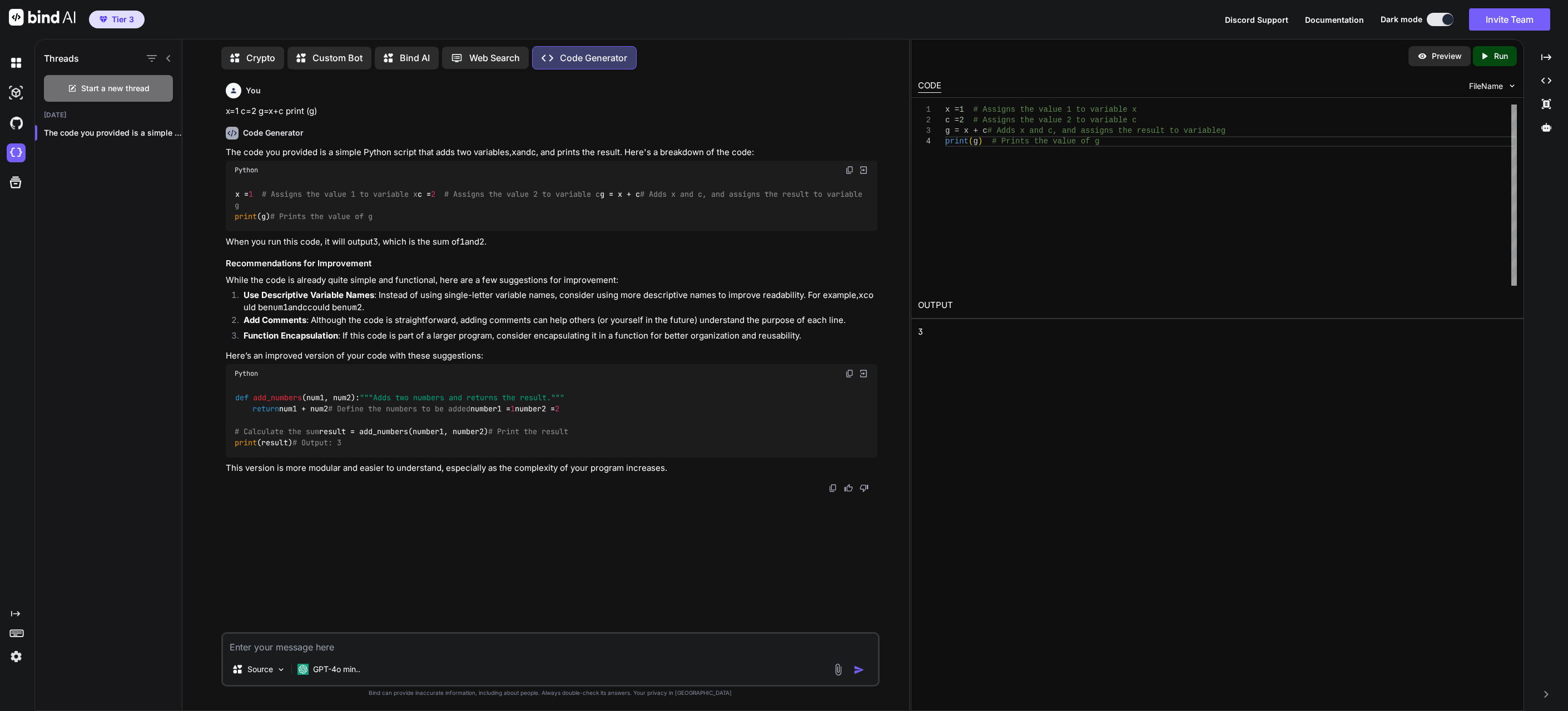
click at [988, 160] on div "x = 1 # Assigns the value 1 to variable x c = 2 # Assigns the value 2 to variab…" at bounding box center [1232, 195] width 572 height 181
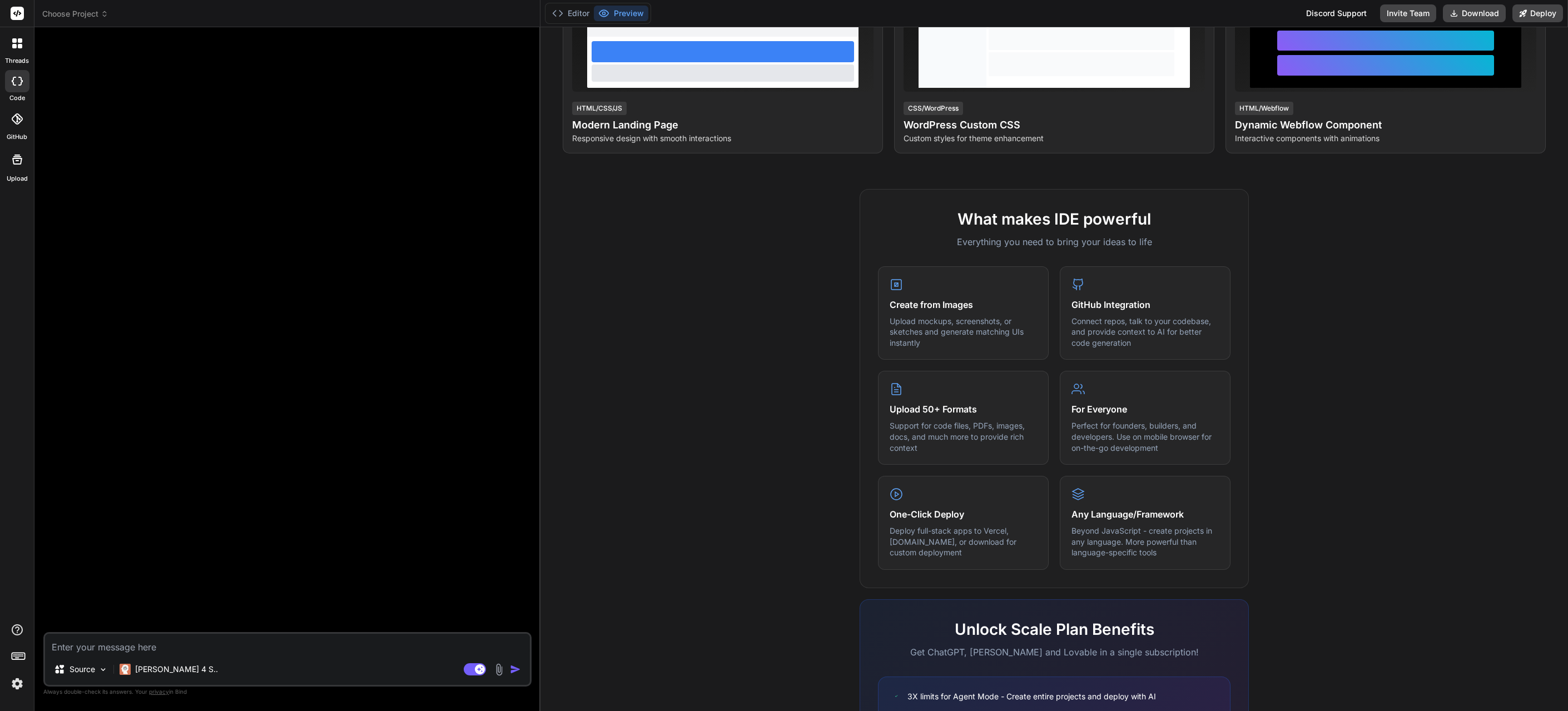
scroll to position [278, 0]
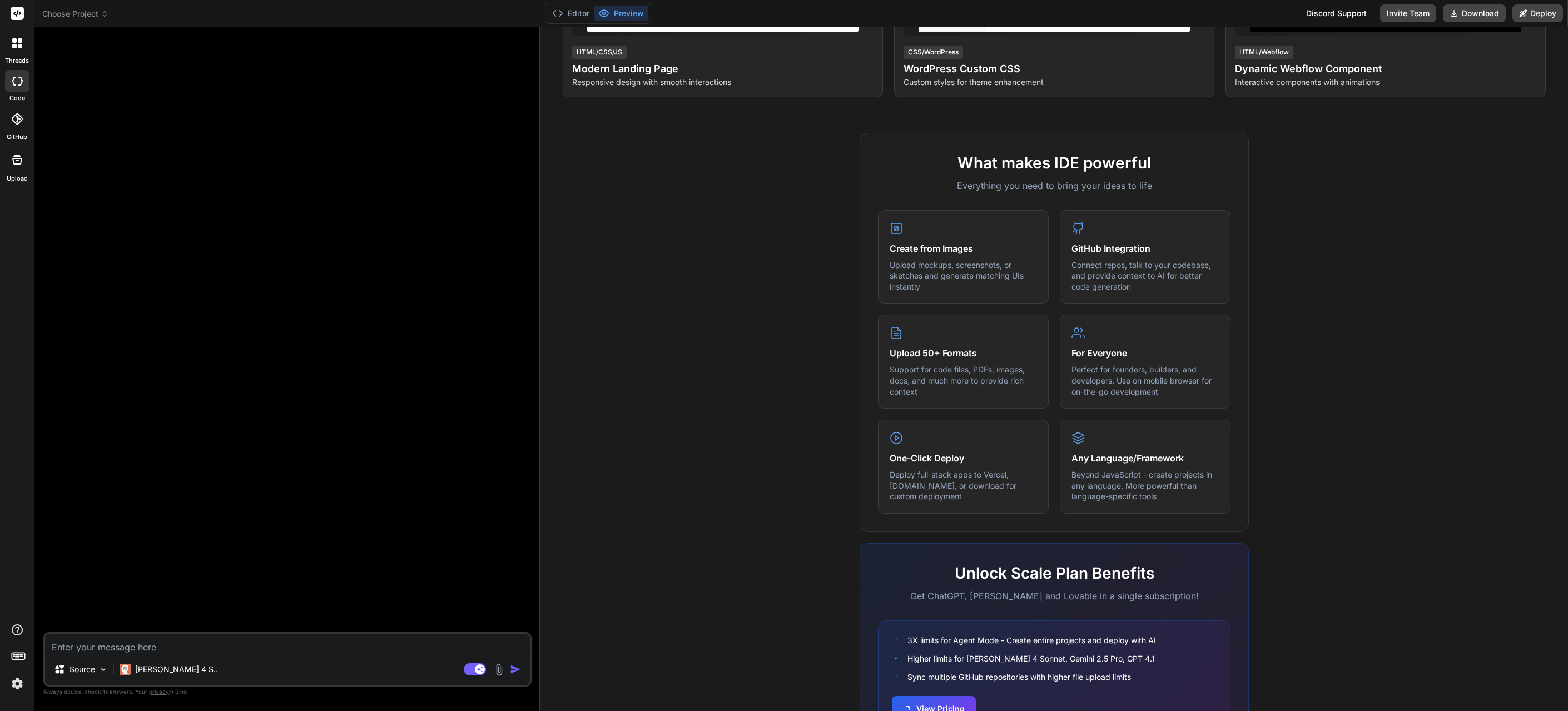
type textarea "x"
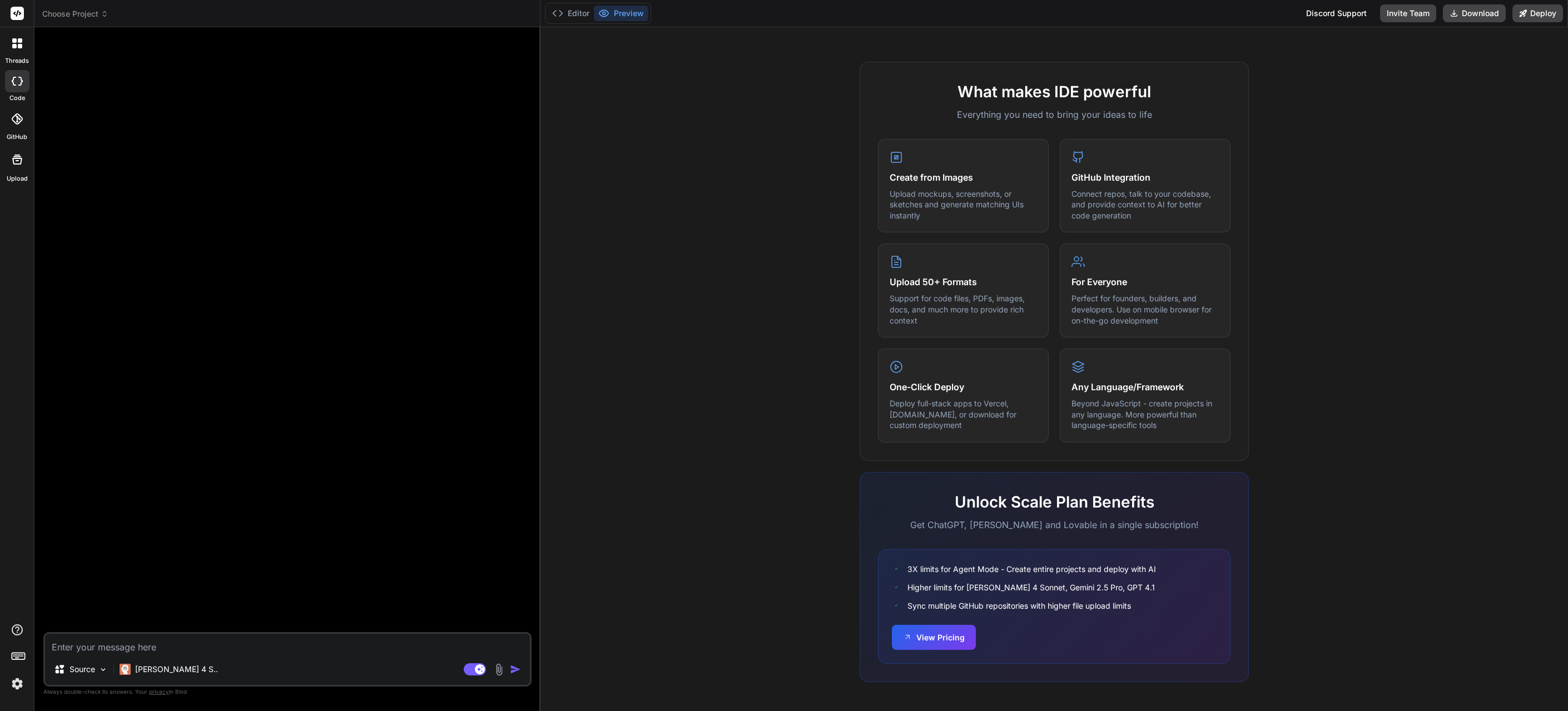
scroll to position [0, 0]
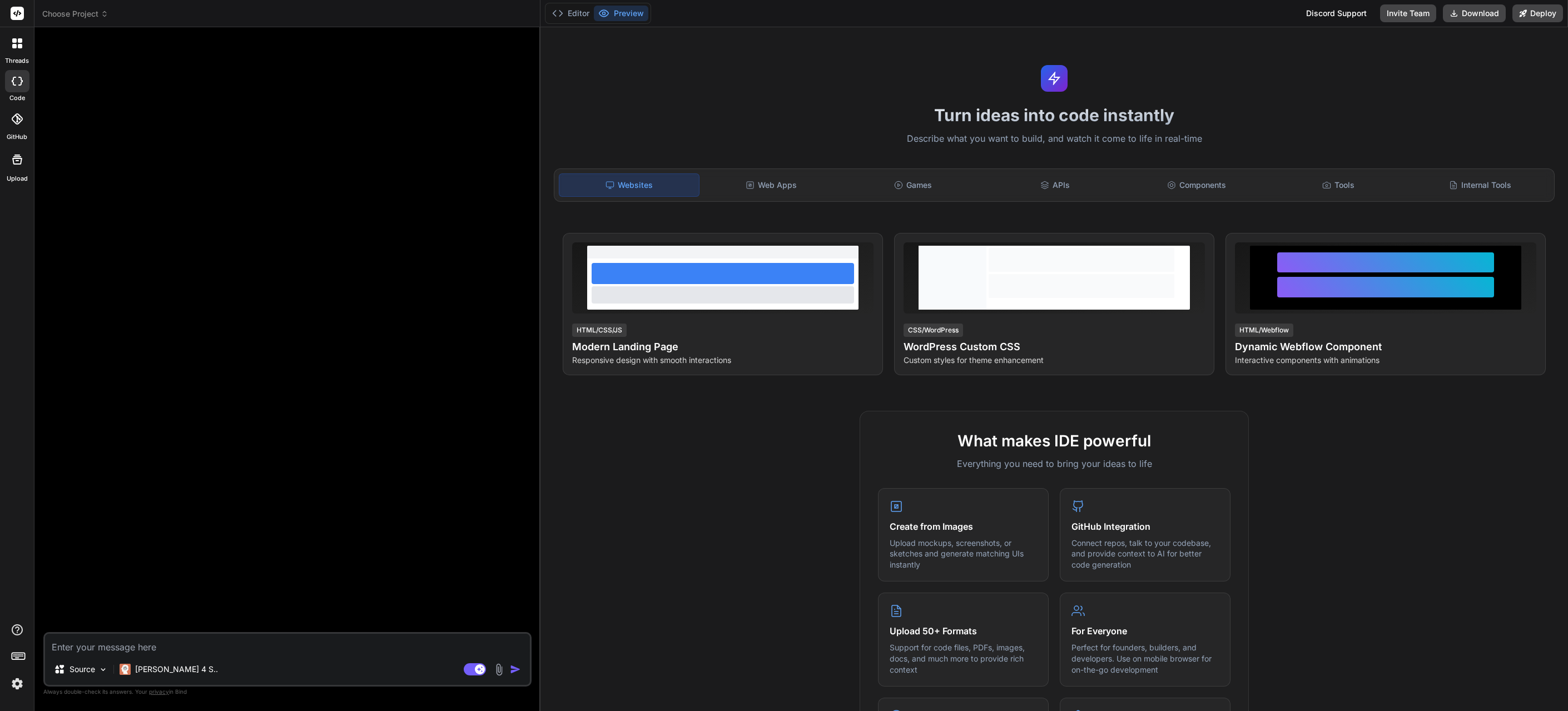
click at [1042, 186] on icon at bounding box center [1045, 185] width 9 height 9
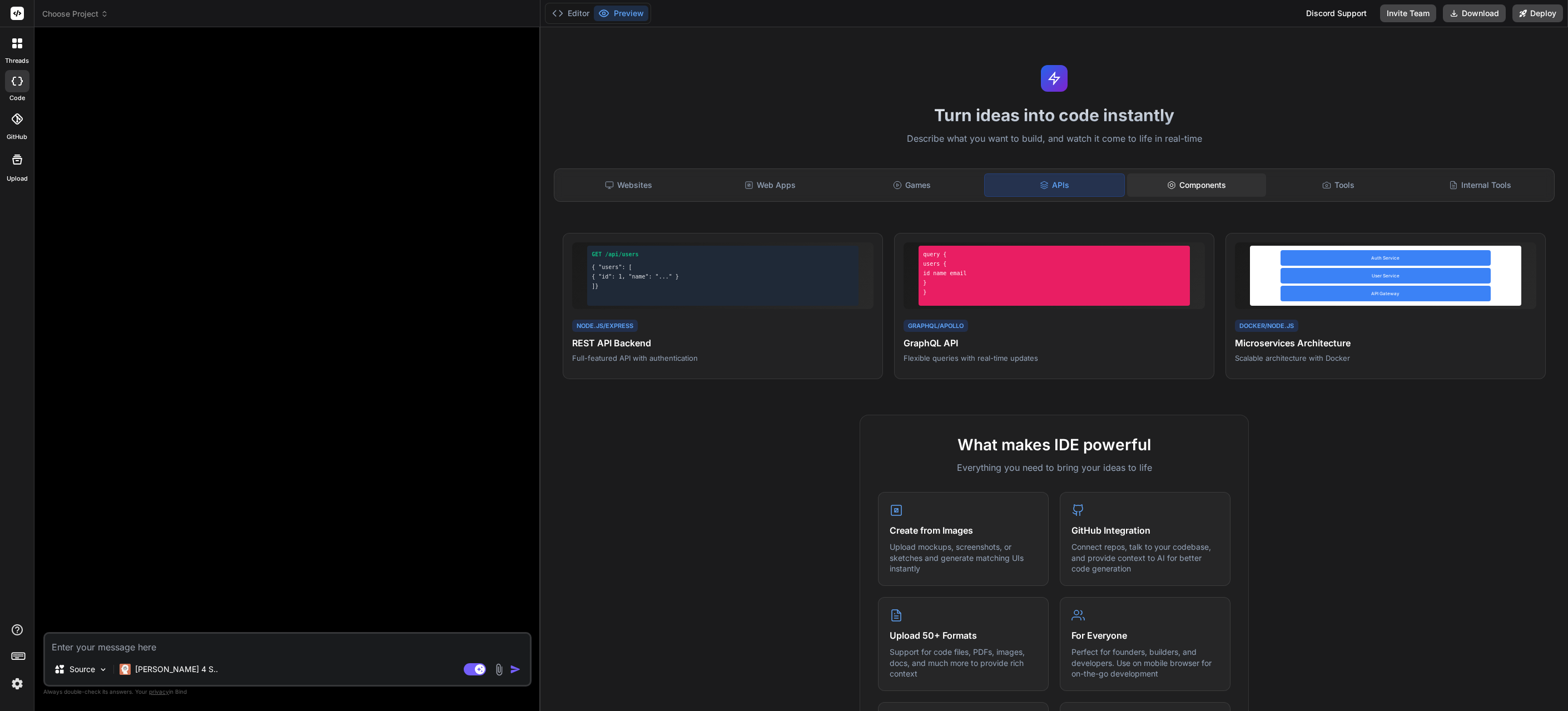
click at [1212, 182] on div "Components" at bounding box center [1197, 185] width 139 height 24
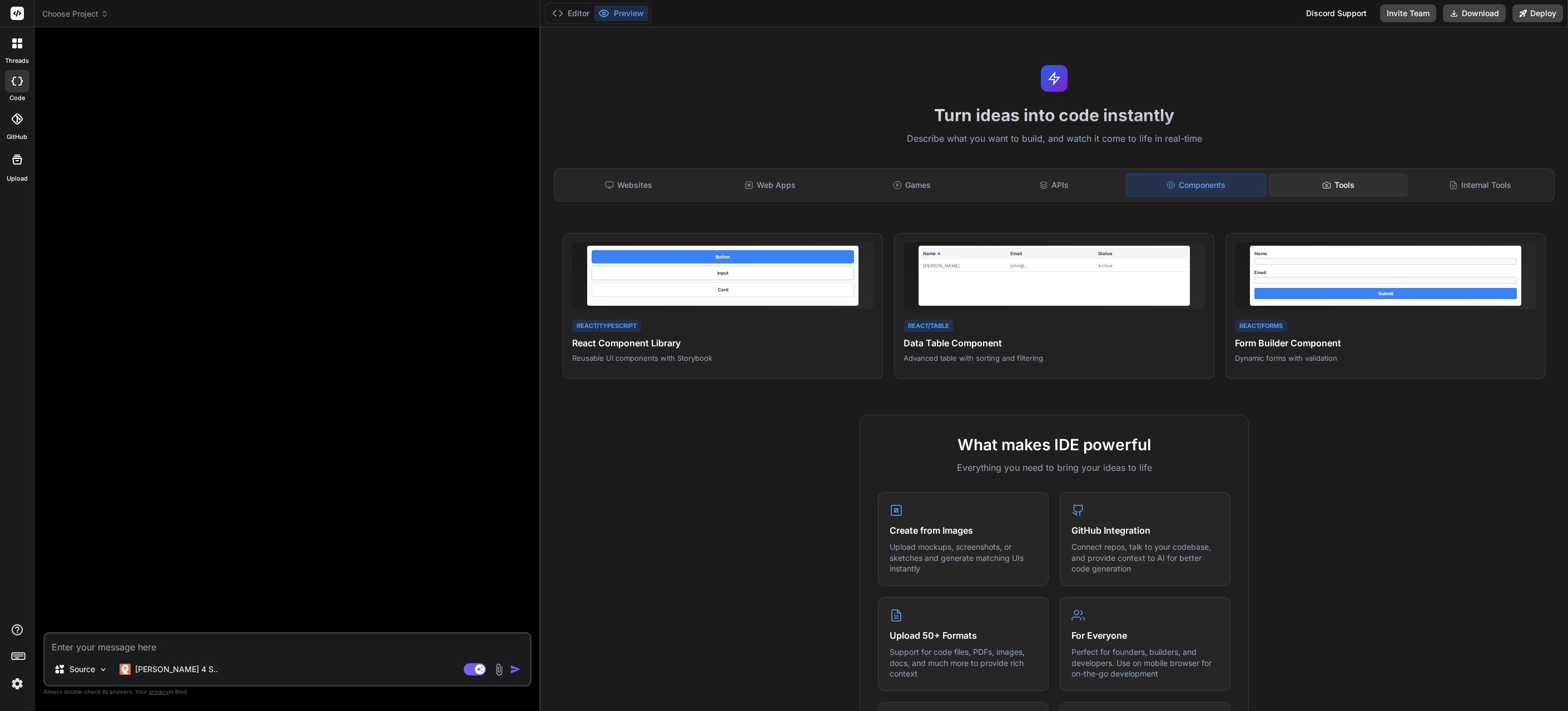
click at [1331, 182] on div "Tools" at bounding box center [1338, 185] width 139 height 24
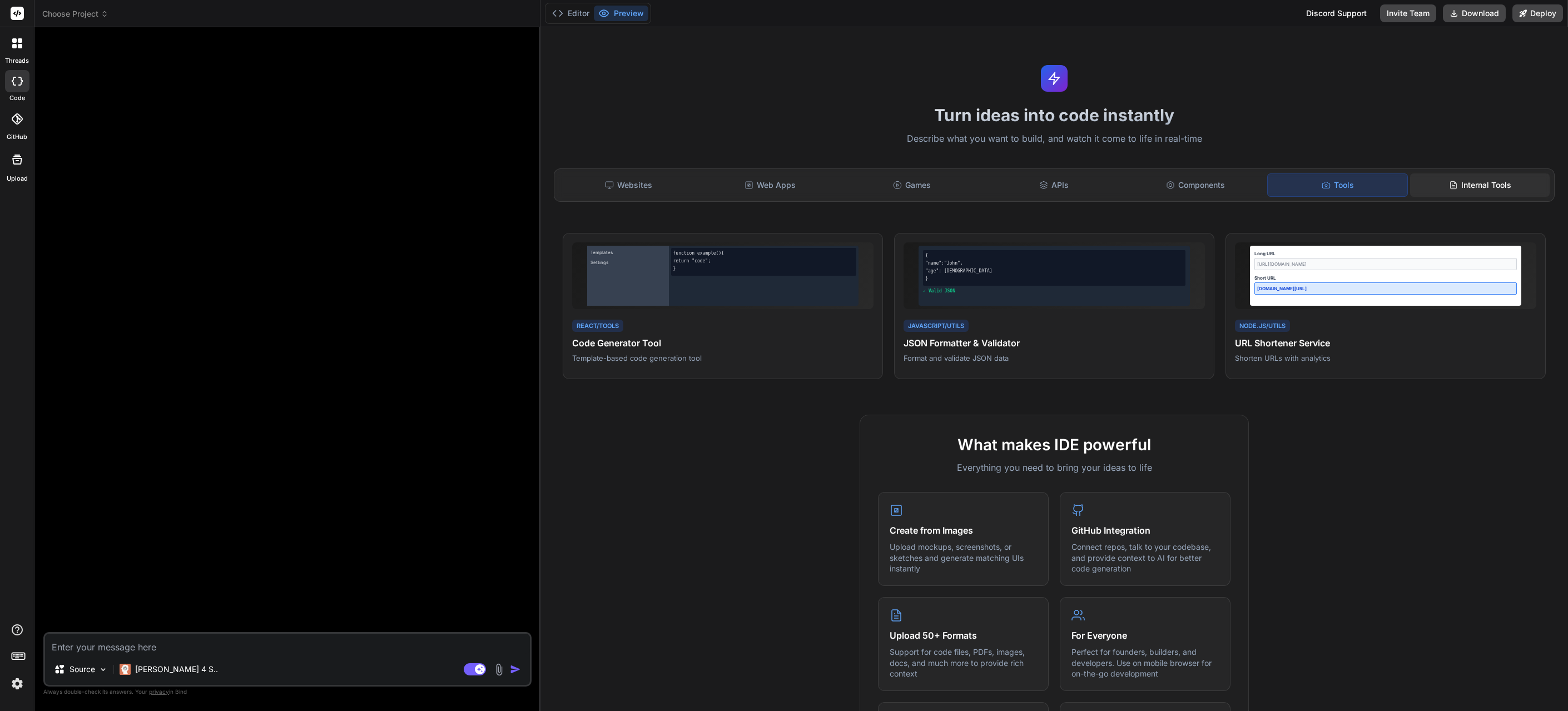
click at [1479, 186] on div "Internal Tools" at bounding box center [1480, 185] width 139 height 24
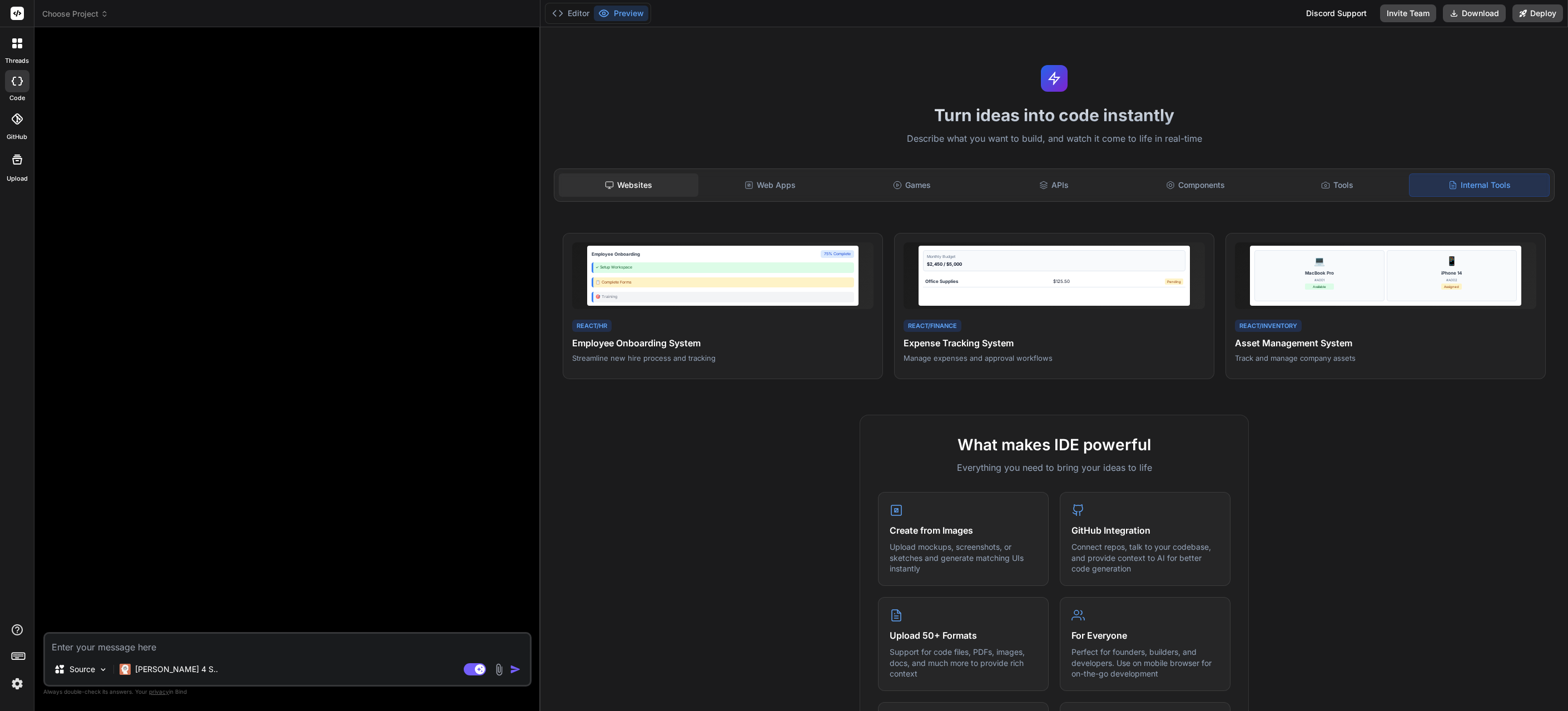
click at [613, 186] on rect at bounding box center [609, 185] width 7 height 5
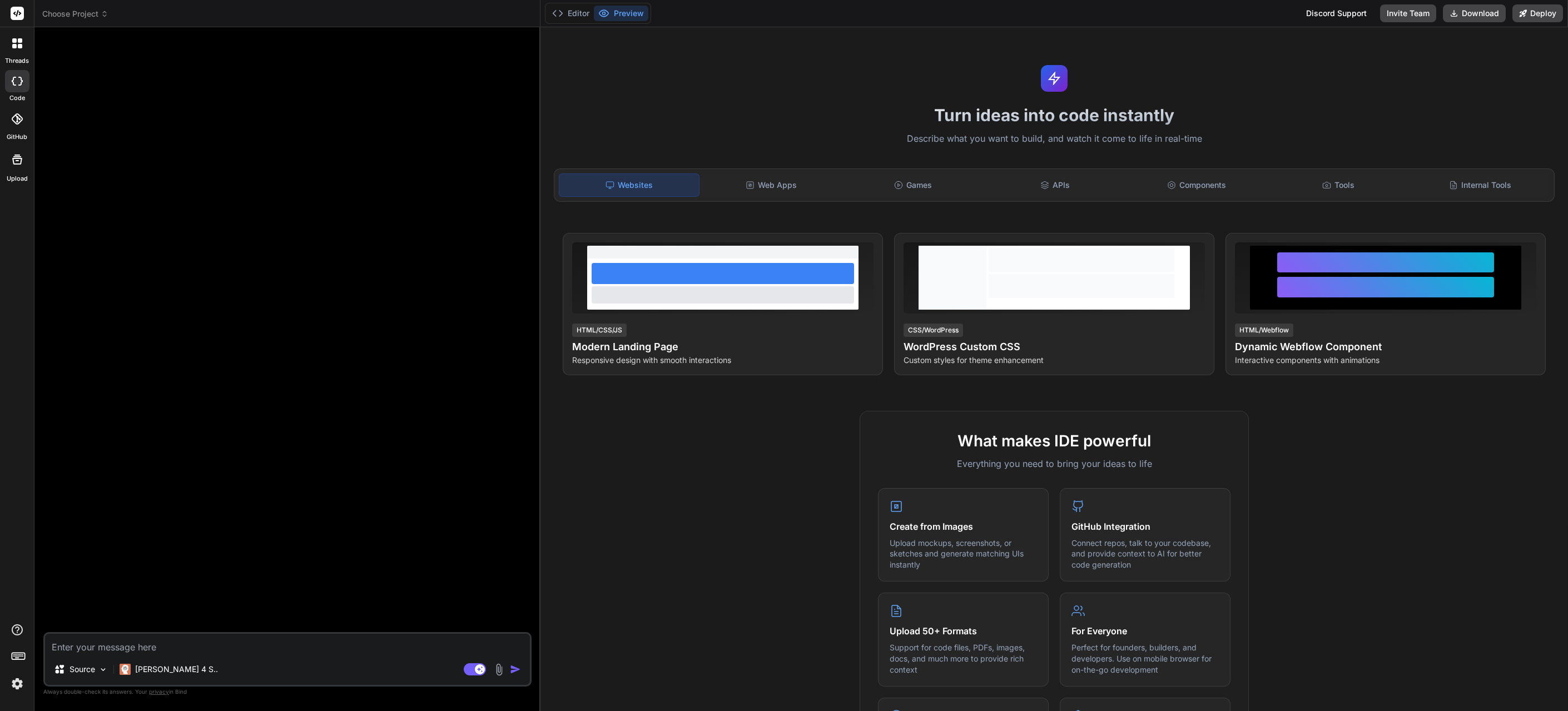
click at [17, 45] on icon at bounding box center [19, 45] width 4 height 4
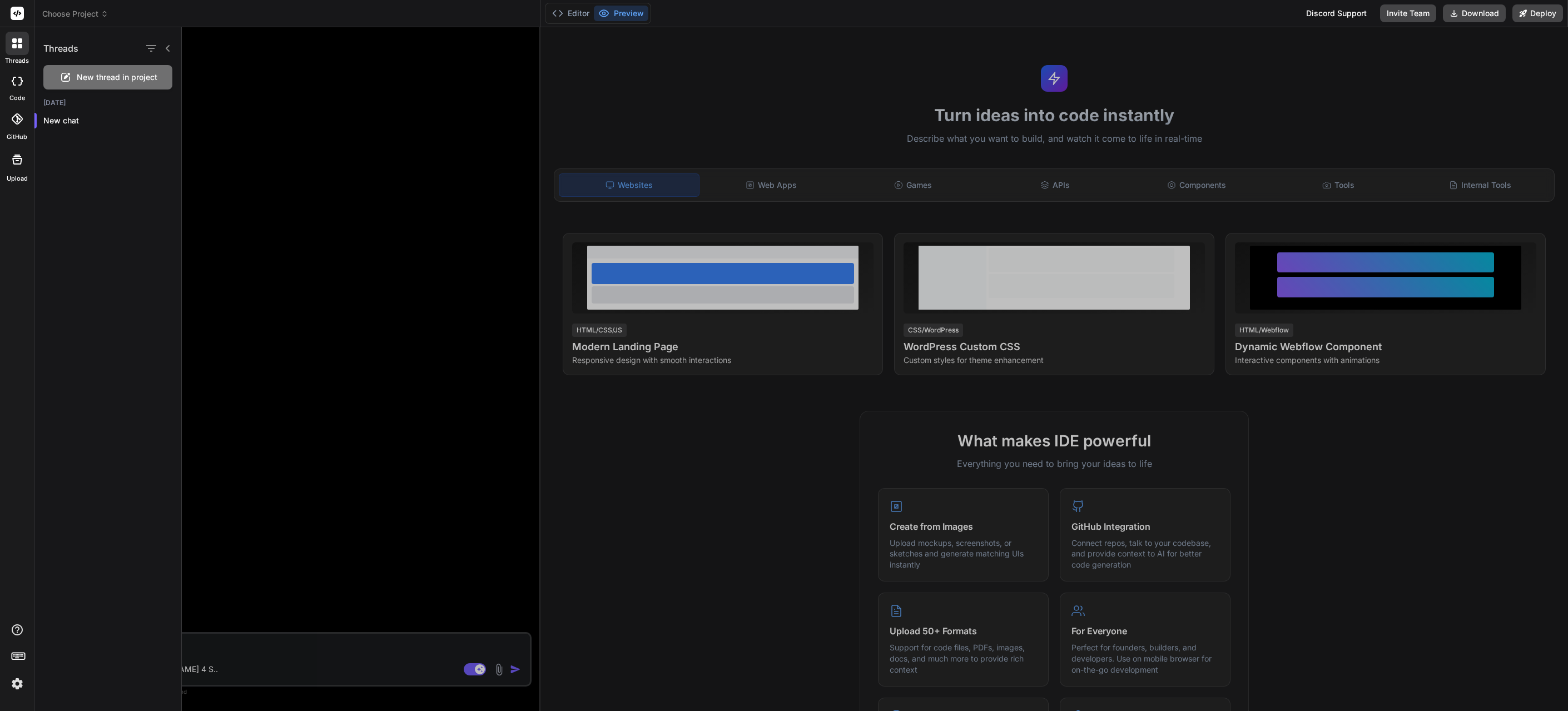
click at [329, 207] on div at bounding box center [875, 369] width 1387 height 684
